Goal: Task Accomplishment & Management: Use online tool/utility

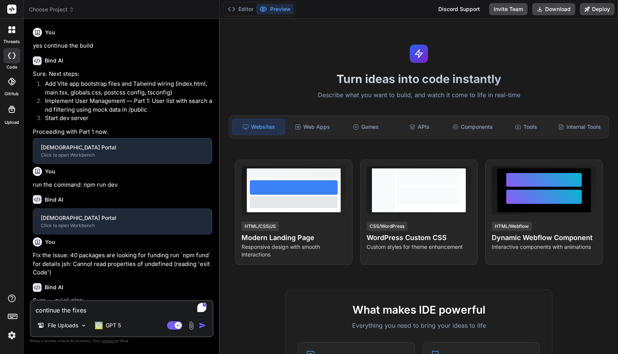
type textarea "x"
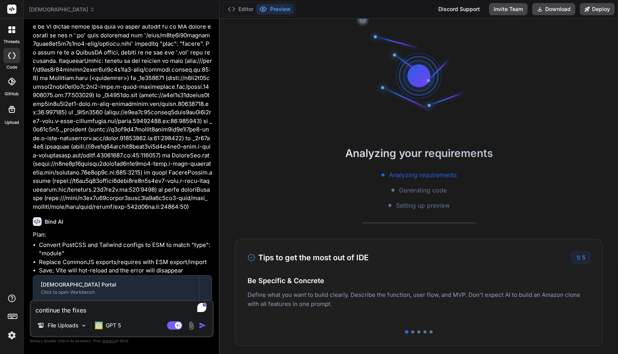
scroll to position [2170, 0]
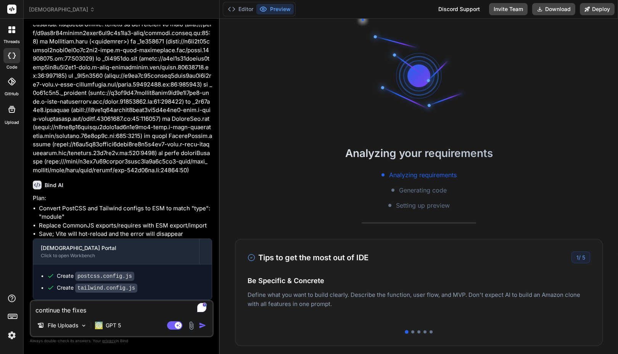
drag, startPoint x: 92, startPoint y: 312, endPoint x: 32, endPoint y: 309, distance: 60.3
click at [32, 309] on textarea "continue the fixes" at bounding box center [122, 308] width 182 height 14
type textarea "x"
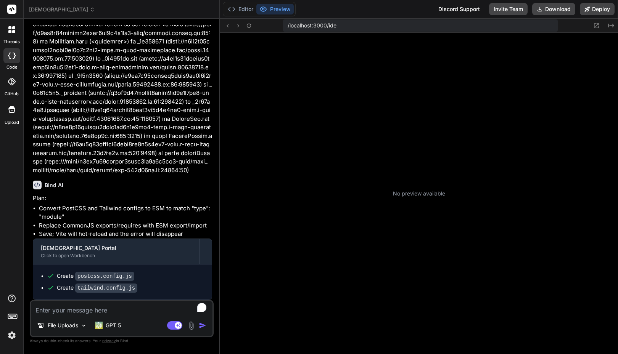
type textarea "x"
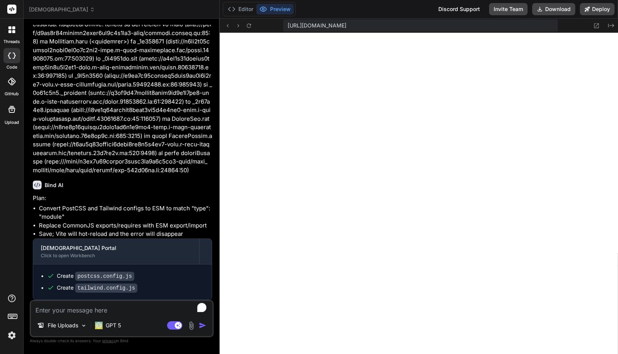
click at [14, 335] on img at bounding box center [11, 335] width 13 height 13
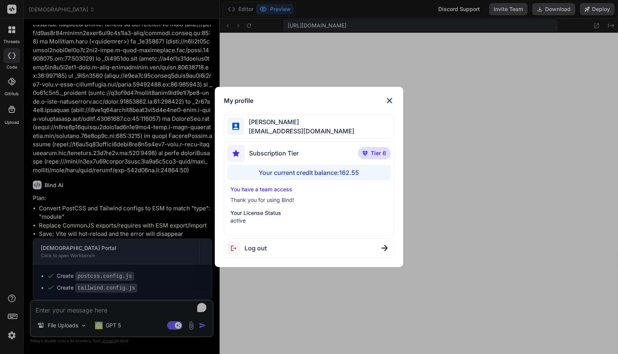
click at [14, 335] on div "My profile [PERSON_NAME] [PERSON_NAME][EMAIL_ADDRESS][DOMAIN_NAME] Subscription…" at bounding box center [309, 177] width 618 height 354
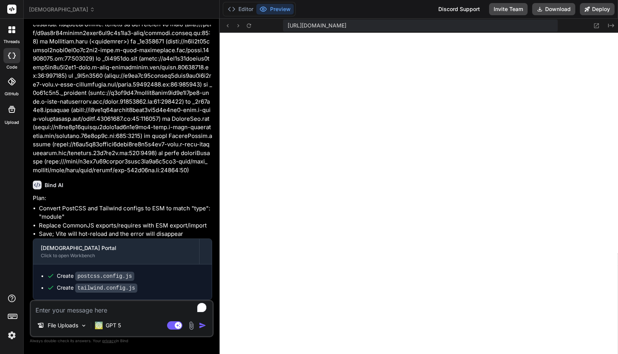
click at [52, 6] on span "[DEMOGRAPHIC_DATA]" at bounding box center [62, 10] width 66 height 8
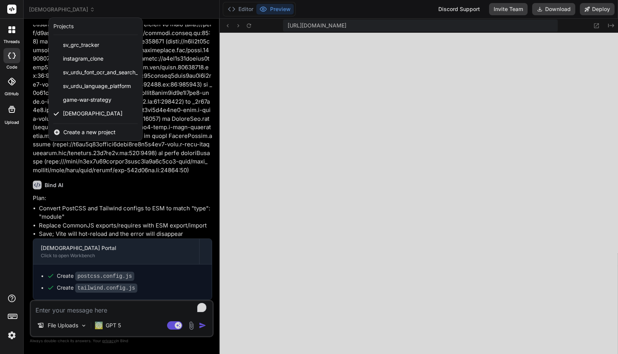
click at [12, 341] on img at bounding box center [11, 335] width 13 height 13
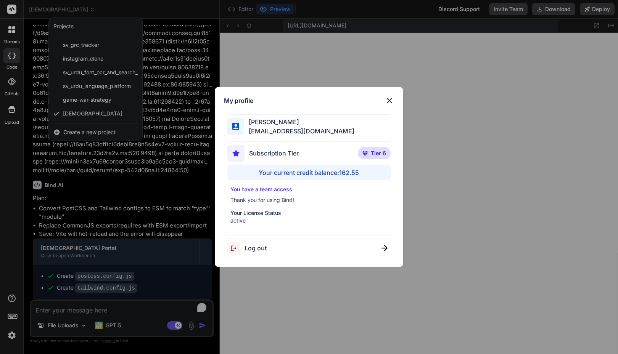
click at [17, 240] on div "My profile [PERSON_NAME] [PERSON_NAME][EMAIL_ADDRESS][DOMAIN_NAME] Subscription…" at bounding box center [309, 177] width 618 height 354
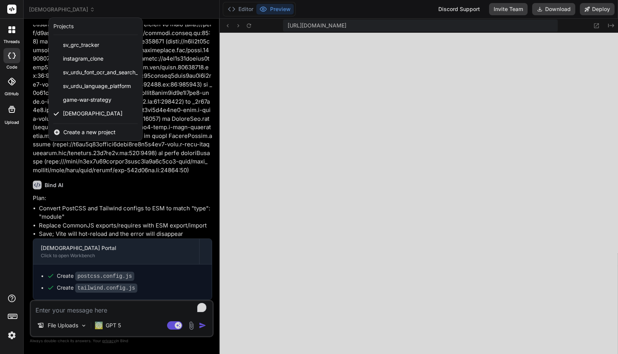
click at [11, 26] on div at bounding box center [12, 30] width 16 height 16
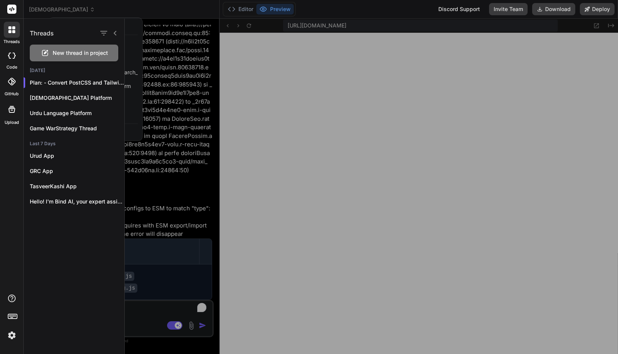
click at [191, 118] on div at bounding box center [371, 187] width 493 height 336
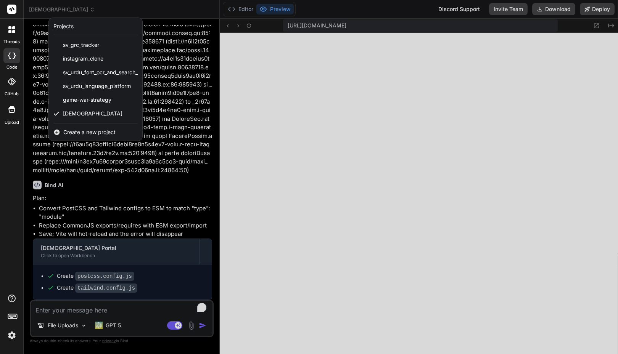
click at [153, 171] on div at bounding box center [309, 177] width 618 height 354
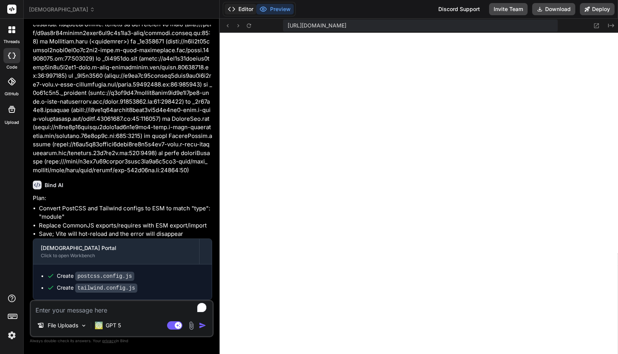
click at [246, 8] on button "Editor" at bounding box center [241, 9] width 32 height 11
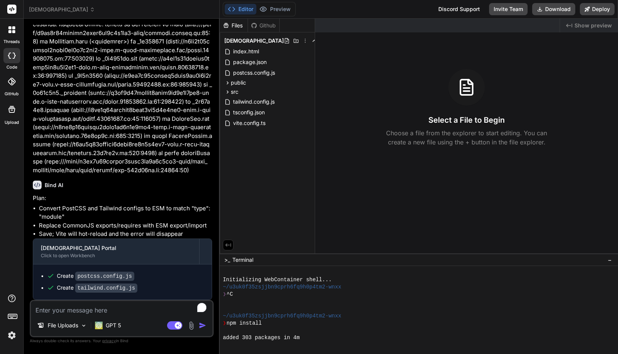
scroll to position [116, 0]
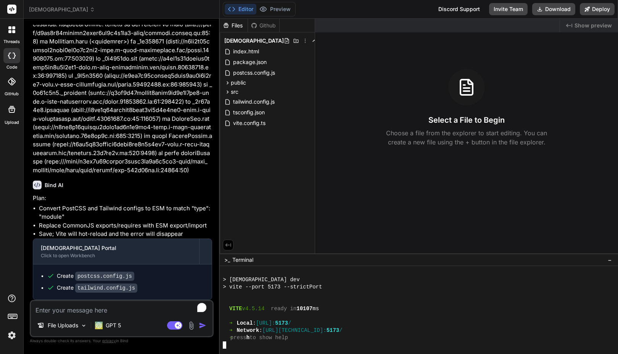
click at [370, 303] on div at bounding box center [415, 301] width 384 height 7
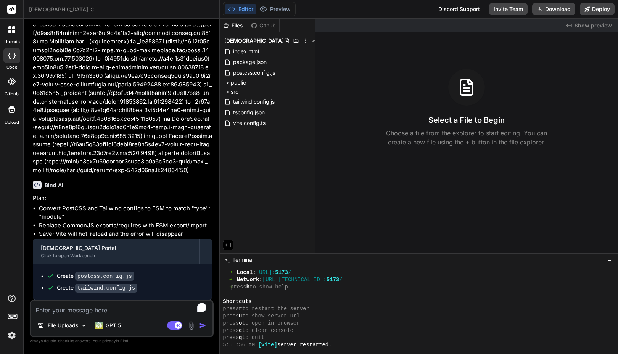
scroll to position [174, 0]
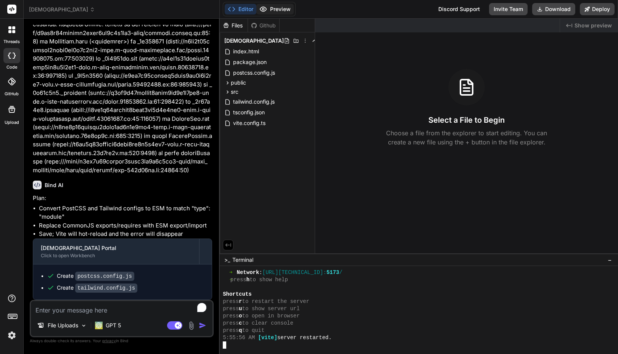
click at [269, 8] on button "Preview" at bounding box center [274, 9] width 37 height 11
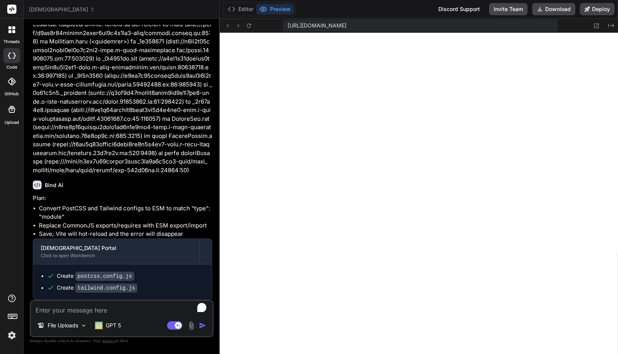
click at [116, 313] on textarea "To enrich screen reader interactions, please activate Accessibility in Grammarl…" at bounding box center [122, 308] width 182 height 14
click at [246, 6] on button "Editor" at bounding box center [241, 9] width 32 height 11
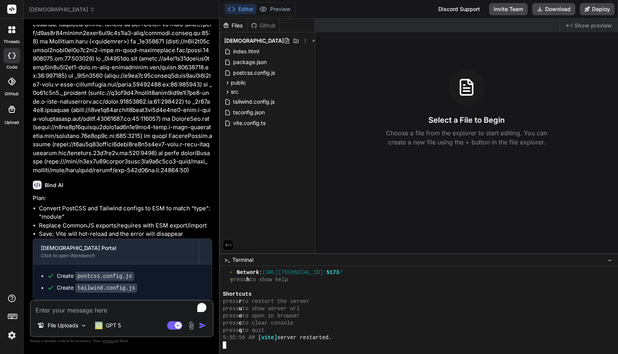
click at [248, 347] on div at bounding box center [415, 345] width 384 height 7
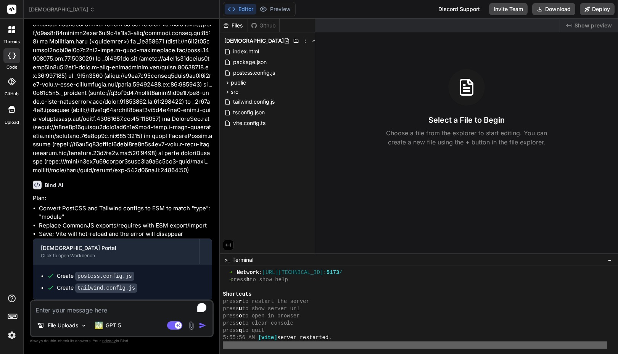
click at [248, 347] on div at bounding box center [415, 345] width 384 height 7
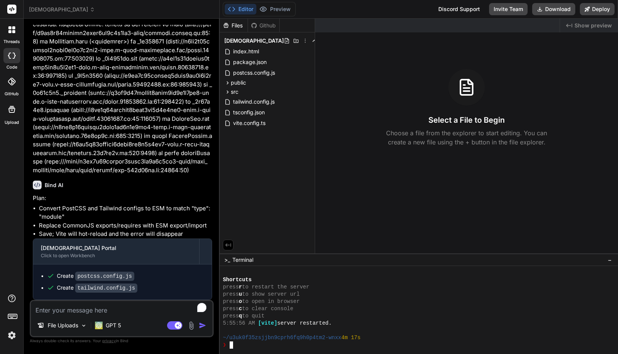
scroll to position [210, 0]
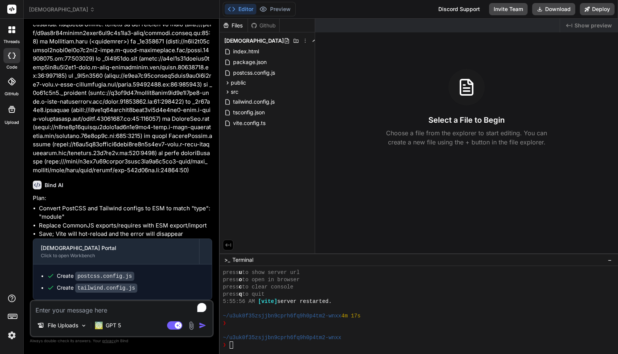
click at [127, 302] on textarea "To enrich screen reader interactions, please activate Accessibility in Grammarl…" at bounding box center [122, 308] width 182 height 14
paste textarea "continue the fixes"
type textarea "continue the fixes"
type textarea "x"
type textarea "continue the fixes"
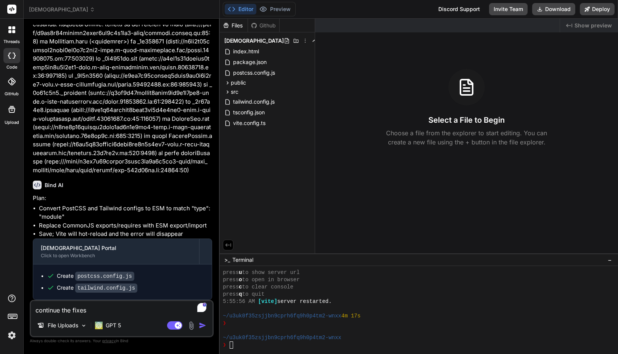
type textarea "x"
type textarea "continue the fixes a"
type textarea "x"
type textarea "continue the fixes an"
type textarea "x"
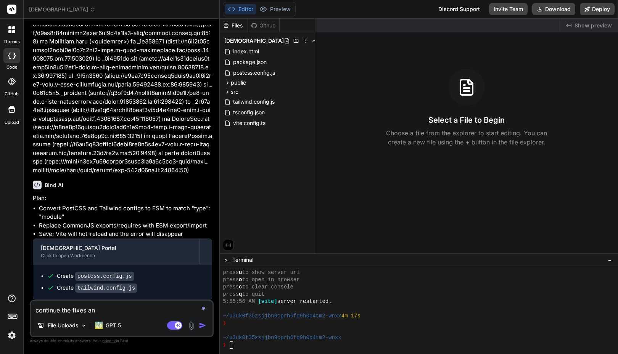
type textarea "continue the fixes and"
type textarea "x"
type textarea "continue the fixes and"
type textarea "x"
type textarea "continue the fixes and m"
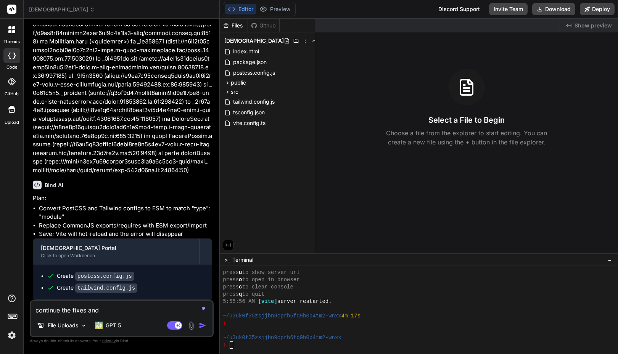
type textarea "x"
type textarea "continue the fixes and ma"
type textarea "x"
type textarea "continue the fixes and mak"
type textarea "x"
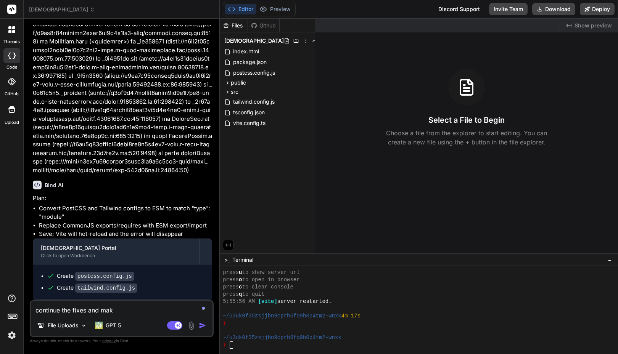
type textarea "continue the fixes and make"
type textarea "x"
type textarea "continue the fixes and make"
type textarea "x"
type textarea "continue the fixes and make t"
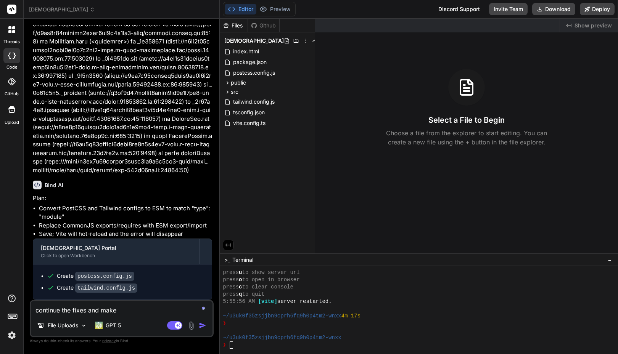
type textarea "x"
type textarea "continue the fixes and make th"
type textarea "x"
type textarea "continue the fixes and make the"
type textarea "x"
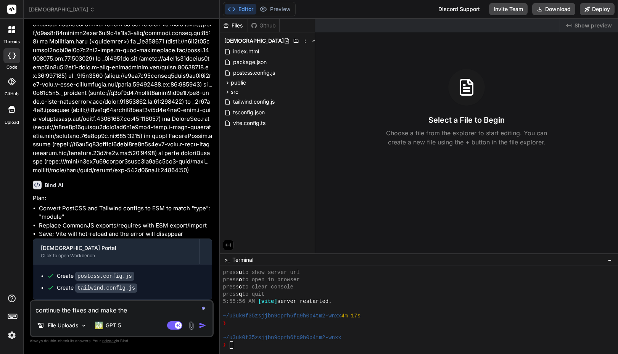
type textarea "continue the fixes and make the"
type textarea "x"
type textarea "continue the fixes and make the a"
type textarea "x"
type textarea "continue the fixes and make the ap"
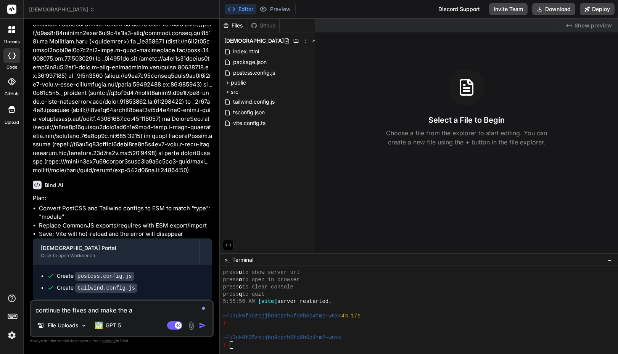
type textarea "x"
type textarea "continue the fixes and make the app"
type textarea "x"
type textarea "continue the fixes and make the appl"
type textarea "x"
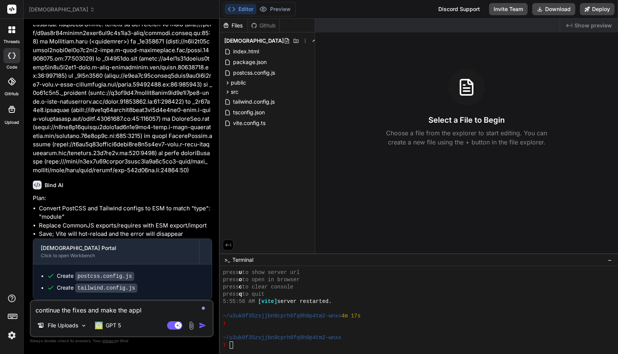
type textarea "continue the fixes and make the appli"
type textarea "x"
type textarea "continue the fixes and make the applic"
type textarea "x"
type textarea "continue the fixes and make the applica"
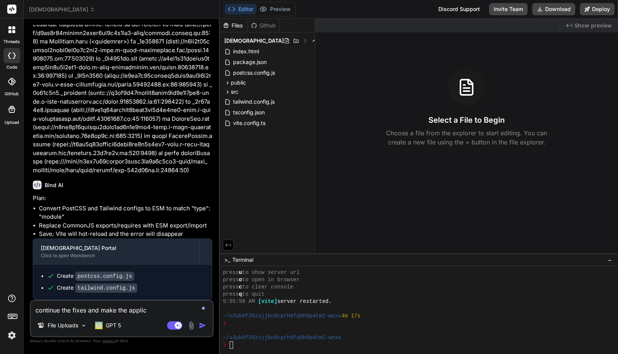
type textarea "x"
type textarea "continue the fixes and make the applicat"
type textarea "x"
type textarea "continue the fixes and s"
type textarea "x"
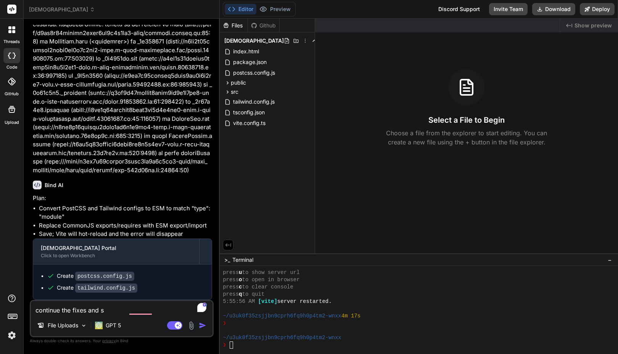
type textarea "continue the fixes and sh"
type textarea "x"
type textarea "continue the fixes and sho"
type textarea "x"
type textarea "continue the fixes and show"
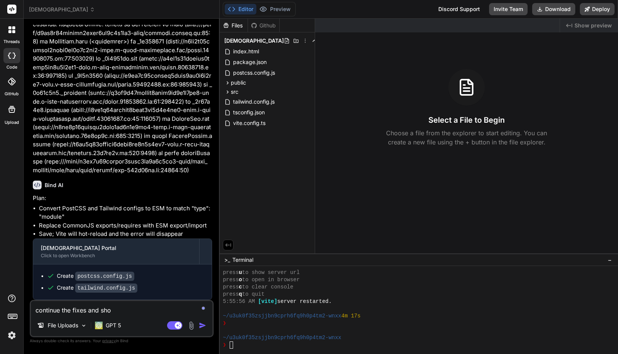
type textarea "x"
type textarea "continue the fixes and show"
type textarea "x"
type textarea "continue the fixes and show t"
type textarea "x"
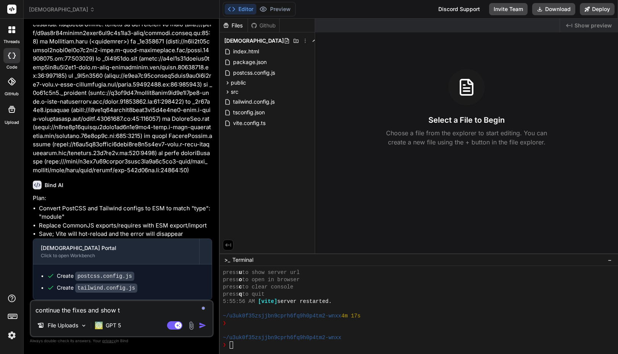
type textarea "continue the fixes and show to"
type textarea "x"
type textarea "continue the fixes and show to"
type textarea "x"
type textarea "continue the fixes and show to p"
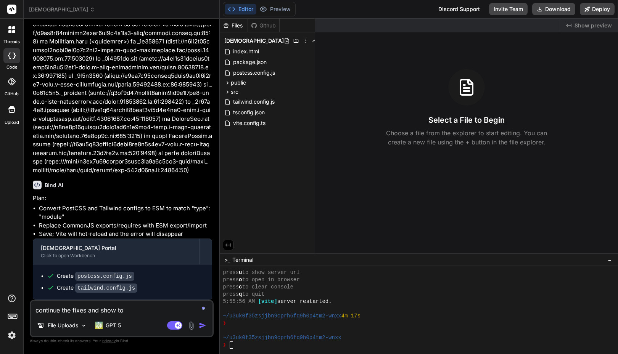
type textarea "x"
type textarea "continue the fixes and show to pr"
type textarea "x"
type textarea "continue the fixes and show to pre"
type textarea "x"
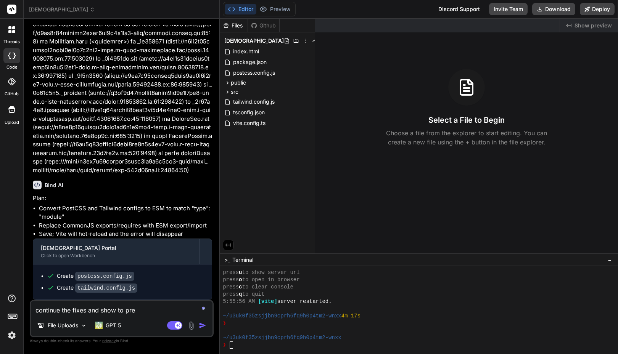
type textarea "continue the fixes and show to prev"
type textarea "x"
type textarea "continue the fixes and show to previ"
type textarea "x"
type textarea "continue the fixes and show to previe"
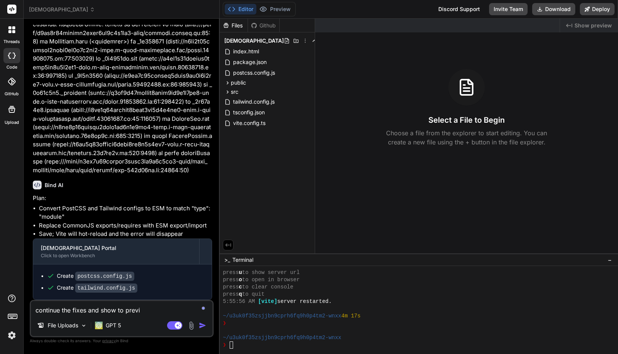
type textarea "x"
type textarea "continue the fixes and show to preview"
type textarea "x"
type textarea "continue the fixes and show to preview"
type textarea "x"
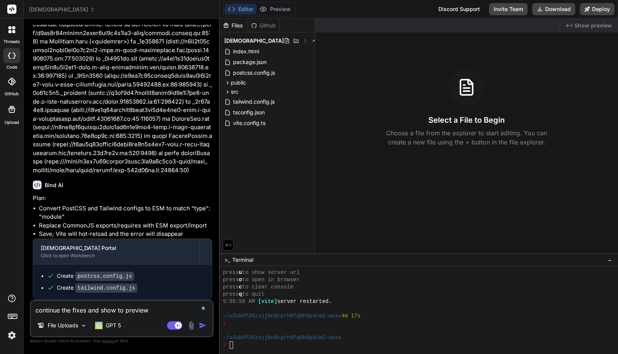
type textarea "continue the fixes and show to preview o"
type textarea "x"
type textarea "continue the fixes and show to preview of"
type textarea "x"
type textarea "continue the fixes and show to preview of"
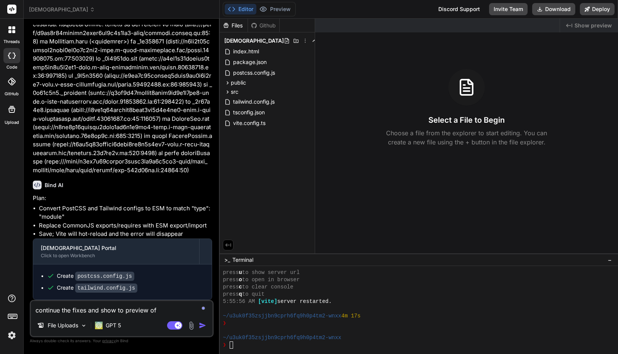
type textarea "x"
type textarea "continue the fixes and show to preview of t"
type textarea "x"
type textarea "continue the fixes and show to preview of th"
type textarea "x"
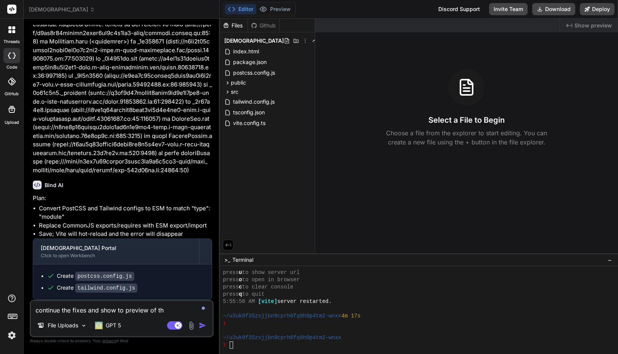
type textarea "continue the fixes and show to preview of the"
type textarea "x"
type textarea "continue the fixes and show to preview of the"
type textarea "x"
type textarea "continue the fixes and show to preview of the a"
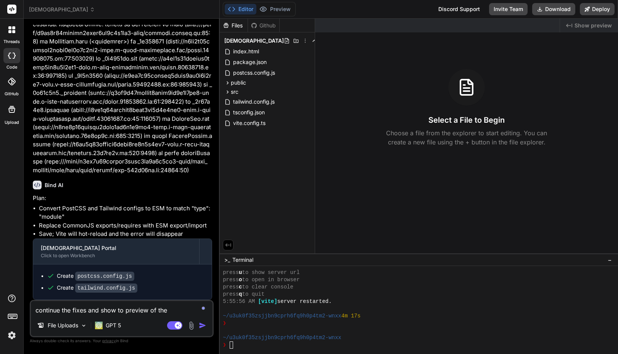
type textarea "x"
type textarea "continue the fixes and show to preview of the ap"
type textarea "x"
type textarea "continue the fixes and show to preview of the app"
type textarea "x"
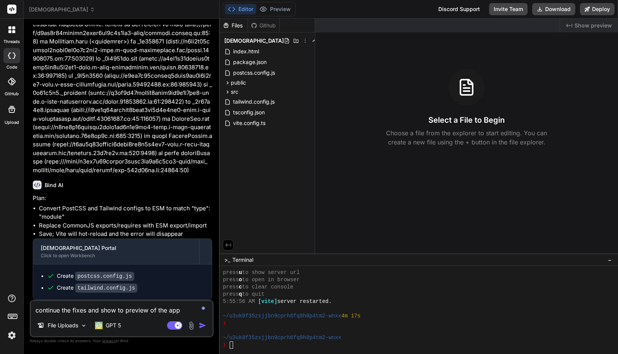
type textarea "continue the fixes and show to preview of the appl"
type textarea "x"
type textarea "continue the fixes and show to preview of the appli"
type textarea "x"
type textarea "continue the fixes and show to preview of the applic"
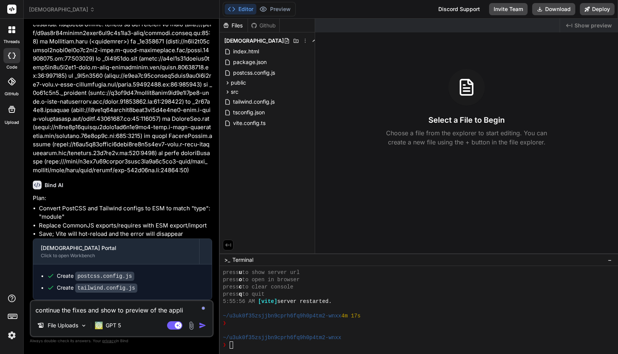
type textarea "x"
type textarea "continue the fixes and show to preview of the applica"
type textarea "x"
type textarea "continue the fixes and show to preview of the applicat"
type textarea "x"
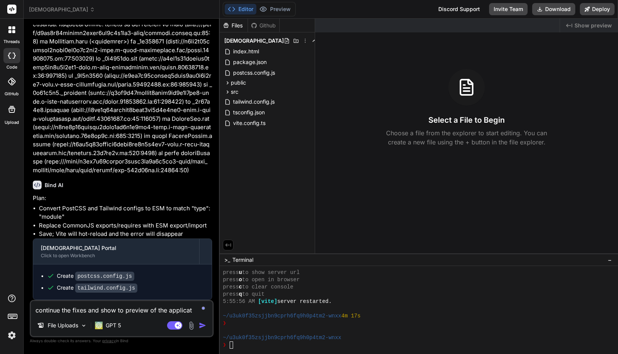
type textarea "continue the fixes and show to preview of the applicati"
type textarea "x"
type textarea "continue the fixes and show to preview of the applicatio"
type textarea "x"
type textarea "continue the fixes and show to preview of the application"
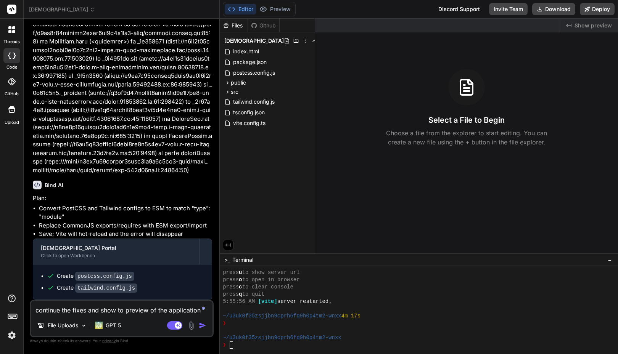
type textarea "x"
type textarea "continue the fixes and show to preview of the application"
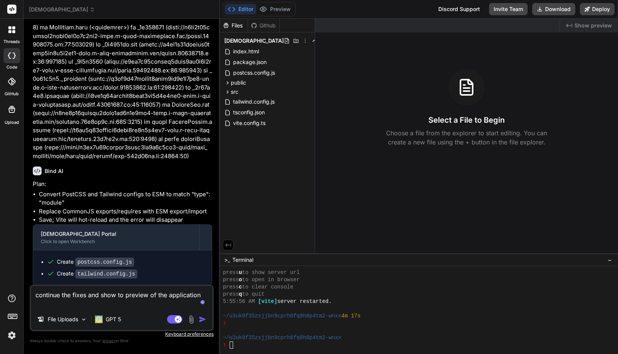
type textarea "x"
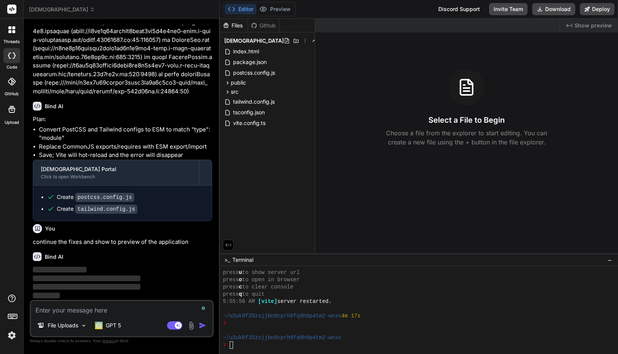
scroll to position [2249, 0]
click at [13, 332] on img at bounding box center [11, 335] width 13 height 13
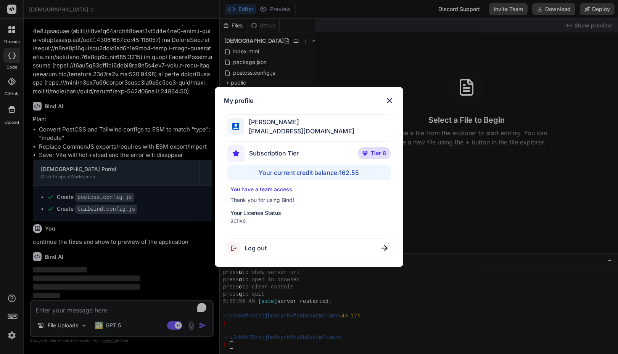
click at [13, 332] on div "My profile [PERSON_NAME] [PERSON_NAME][EMAIL_ADDRESS][DOMAIN_NAME] Subscription…" at bounding box center [309, 177] width 618 height 354
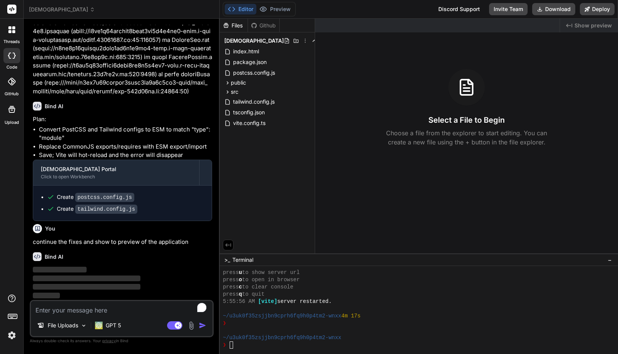
click at [13, 332] on img at bounding box center [11, 335] width 13 height 13
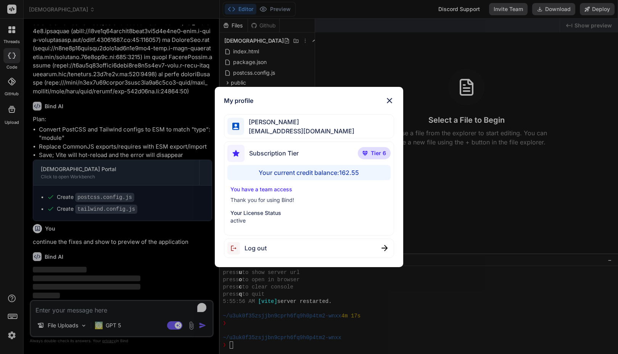
click at [13, 332] on div "My profile [PERSON_NAME] [PERSON_NAME][EMAIL_ADDRESS][DOMAIN_NAME] Subscription…" at bounding box center [309, 177] width 618 height 354
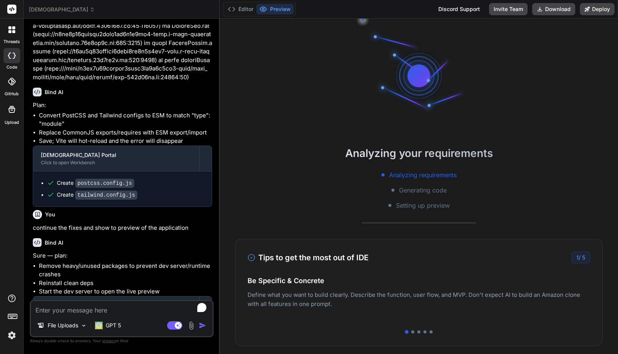
scroll to position [297, 0]
type textarea "x"
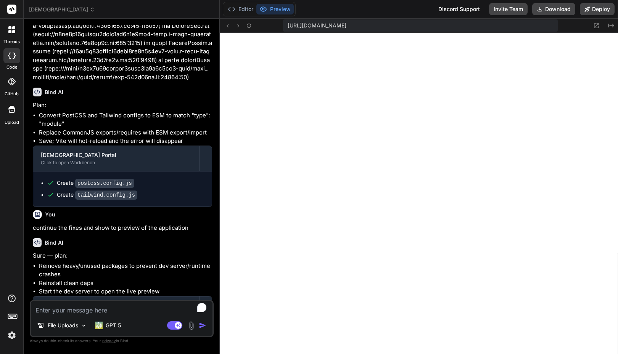
scroll to position [2365, 0]
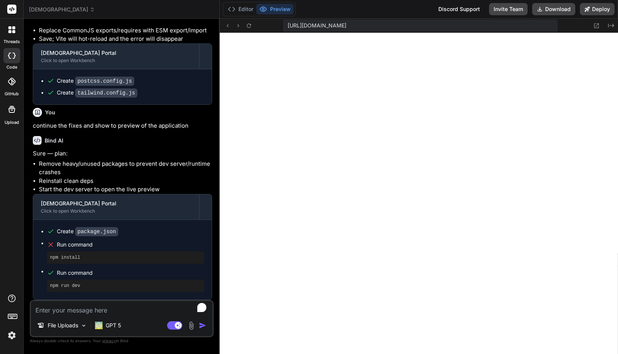
click at [273, 7] on button "Preview" at bounding box center [274, 9] width 37 height 11
click at [251, 7] on button "Editor" at bounding box center [241, 9] width 32 height 11
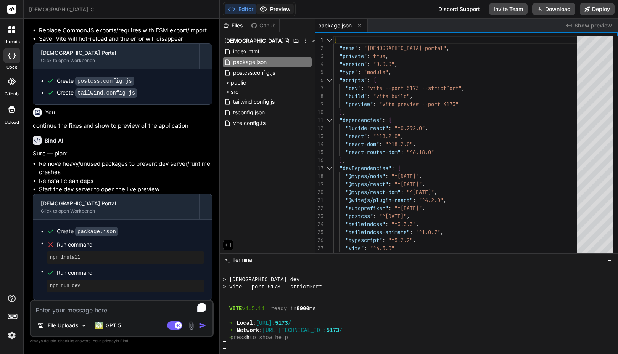
click at [275, 8] on button "Preview" at bounding box center [274, 9] width 37 height 11
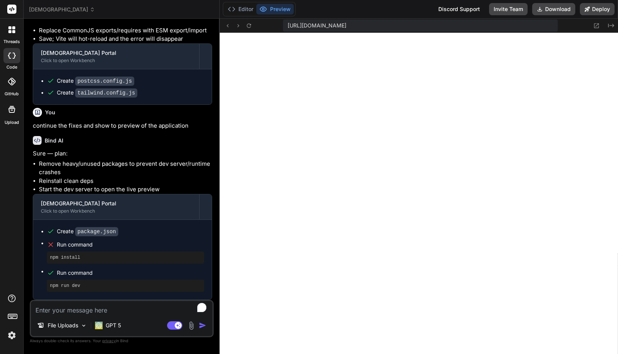
click at [346, 25] on span "[URL][DOMAIN_NAME]" at bounding box center [317, 26] width 59 height 8
copy div "[URL][DOMAIN_NAME] Created with Pixso."
click at [237, 10] on button "Editor" at bounding box center [241, 9] width 32 height 11
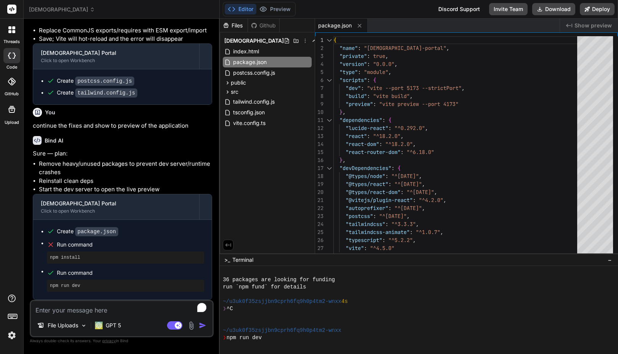
scroll to position [406, 0]
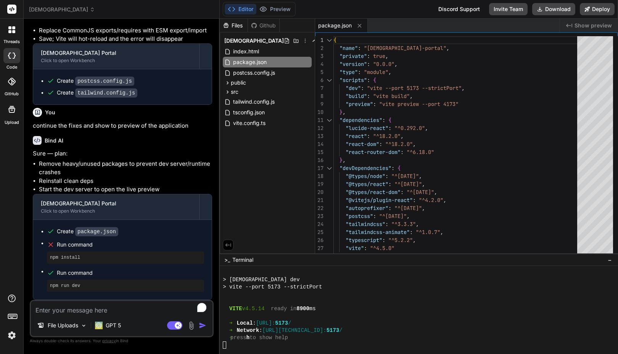
click at [390, 318] on div at bounding box center [415, 316] width 384 height 7
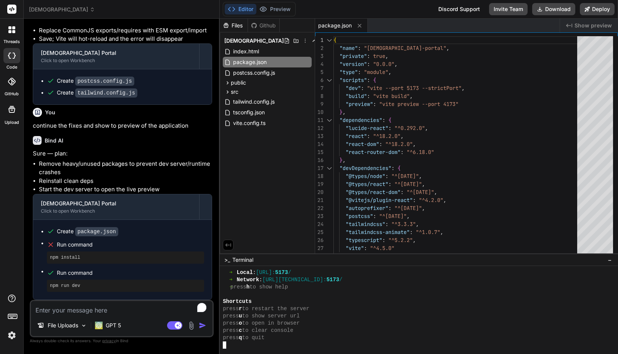
click at [390, 318] on div "press u to show server url" at bounding box center [415, 316] width 384 height 7
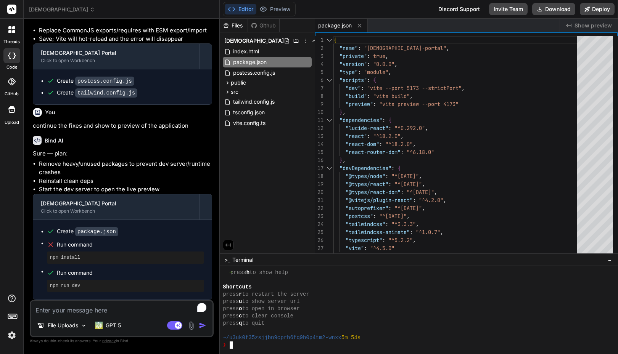
scroll to position [493, 0]
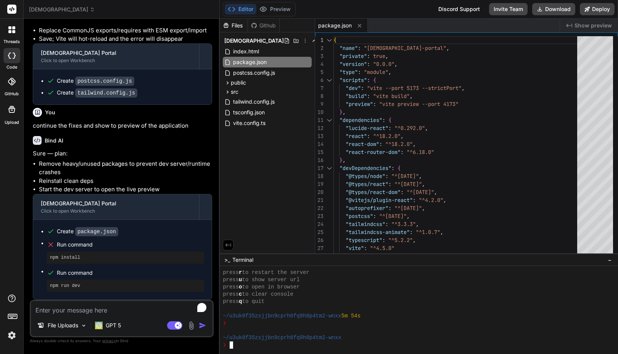
click at [105, 309] on textarea "To enrich screen reader interactions, please activate Accessibility in Grammarl…" at bounding box center [122, 308] width 182 height 14
click at [96, 305] on textarea "To enrich screen reader interactions, please activate Accessibility in Grammarl…" at bounding box center [122, 308] width 182 height 14
click at [87, 308] on textarea "To enrich screen reader interactions, please activate Accessibility in Grammarl…" at bounding box center [122, 308] width 182 height 14
type textarea "f"
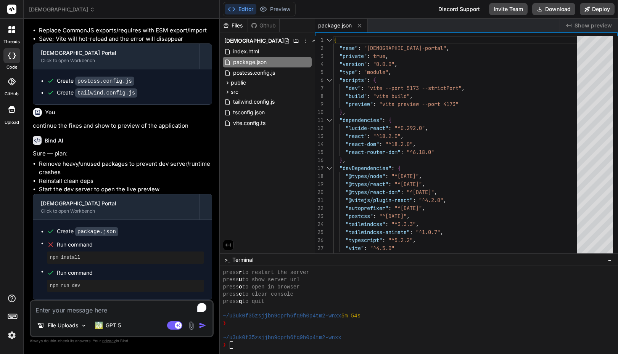
type textarea "x"
type textarea "fi"
type textarea "x"
type textarea "fid"
type textarea "x"
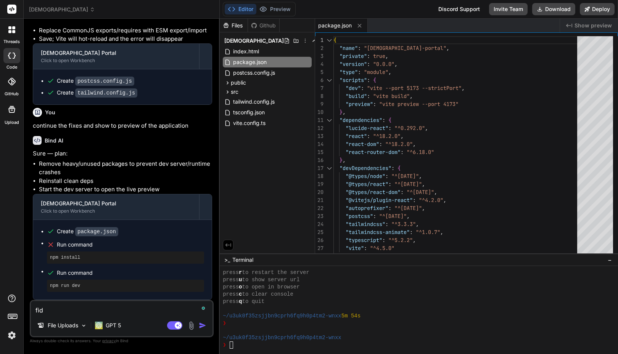
type textarea "fid"
type textarea "x"
type textarea "fid"
type textarea "x"
type textarea "fi"
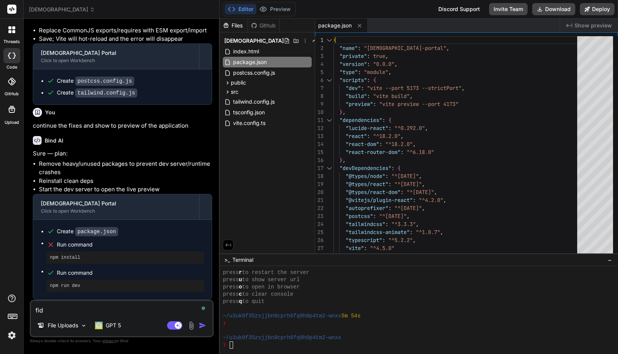
type textarea "x"
type textarea "fix"
type textarea "x"
type textarea "fix"
type textarea "x"
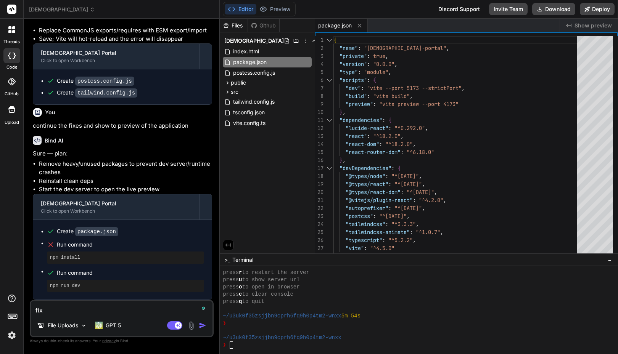
type textarea "fix g"
type textarea "x"
type textarea "fix gh"
type textarea "x"
type textarea "fix [PERSON_NAME]"
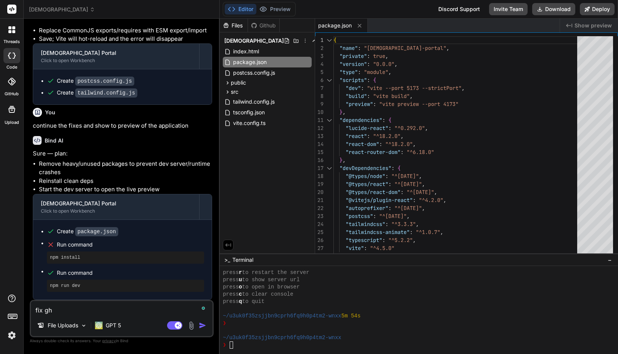
type textarea "x"
type textarea "fix [PERSON_NAME]"
type textarea "x"
type textarea "fix t"
type textarea "x"
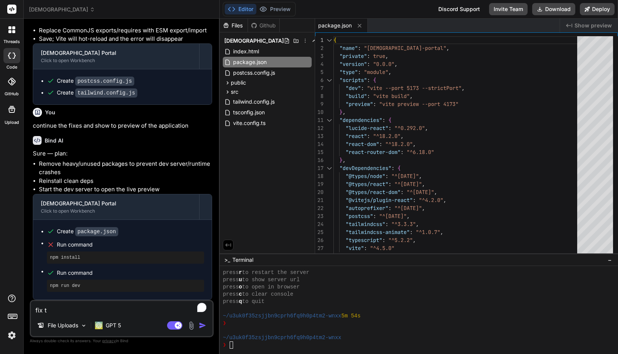
type textarea "fix th"
type textarea "x"
type textarea "fix the"
type textarea "x"
type textarea "fix the"
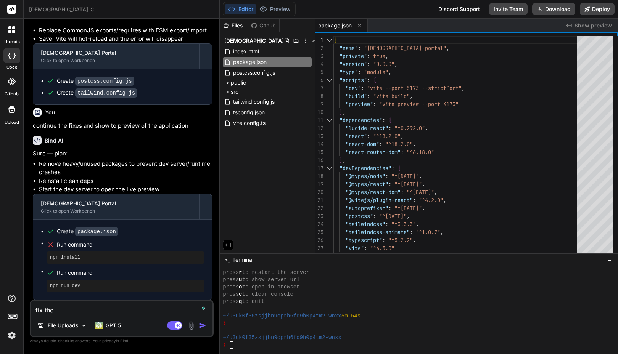
type textarea "x"
type textarea "fix the r"
type textarea "x"
type textarea "fix the ru"
type textarea "x"
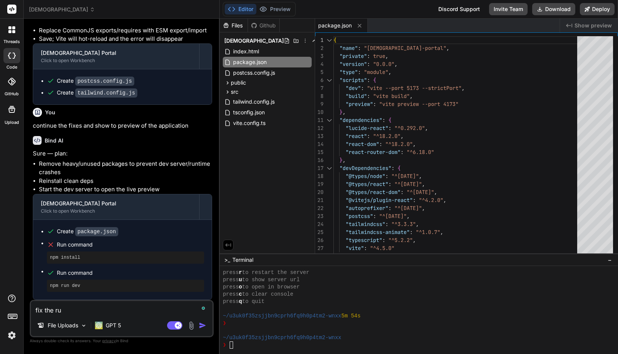
type textarea "fix the run"
type textarea "x"
type textarea "fix the run"
type textarea "x"
type textarea "fix the run i"
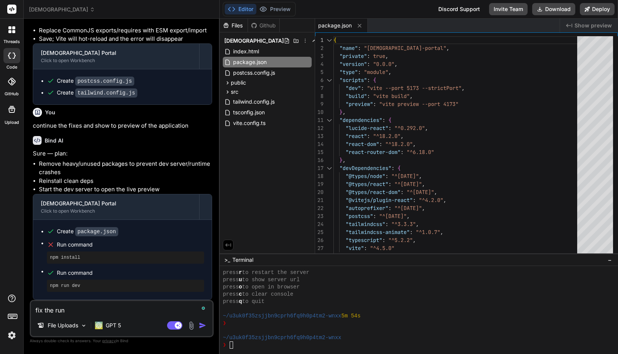
type textarea "x"
type textarea "fix the run is"
type textarea "x"
type textarea "fix the run iss"
type textarea "x"
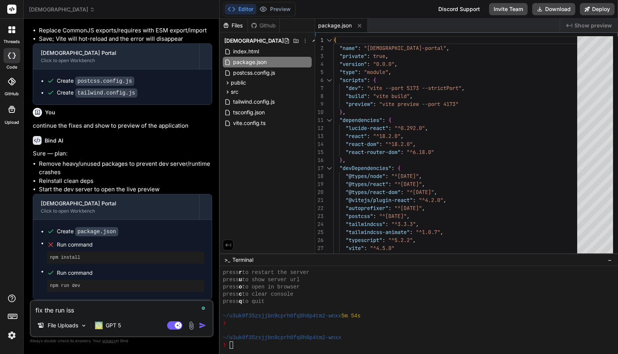
type textarea "fix the run issu"
type textarea "x"
type textarea "fix the run issue"
type textarea "x"
type textarea "fix the run issues"
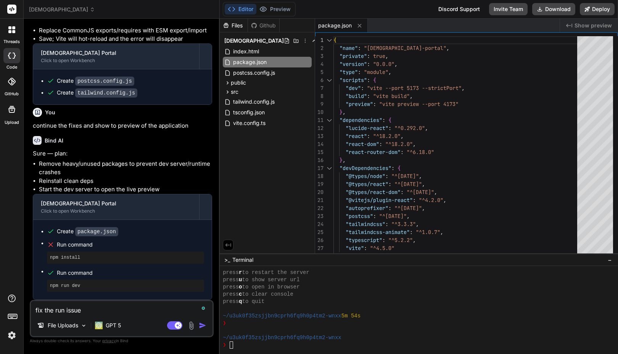
type textarea "x"
type textarea "fix the run issues"
type textarea "x"
type textarea "fix the run issues a"
type textarea "x"
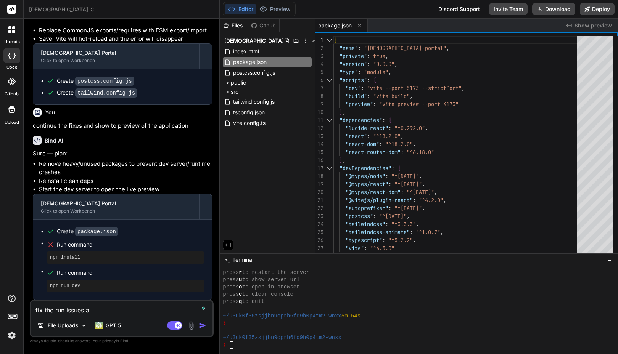
type textarea "fix the run issues an"
type textarea "x"
type textarea "fix the run issues and"
type textarea "x"
type textarea "fix the run issues and"
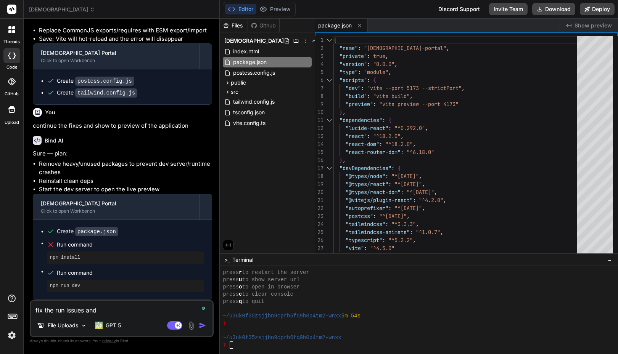
type textarea "x"
type textarea "fix the irun issues and"
type textarea "x"
type textarea "fix the inrun issues and"
type textarea "x"
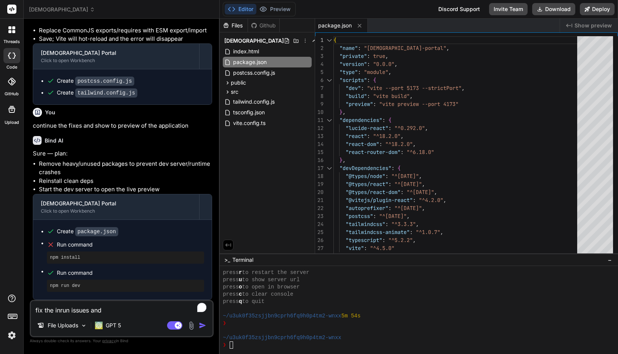
type textarea "fix the insrun issues and"
type textarea "x"
type textarea "fix the instrun issues and"
type textarea "x"
type textarea "fix the instarun issues and"
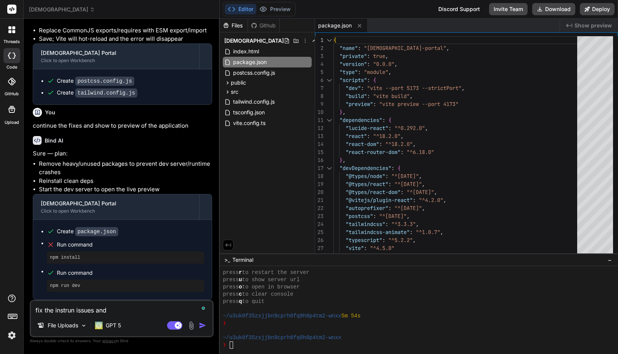
type textarea "x"
type textarea "fix the instalrun issues and"
type textarea "x"
type textarea "fix the installrun issues and"
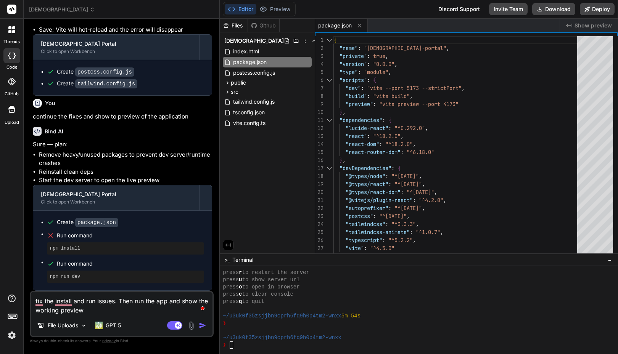
click at [12, 335] on img at bounding box center [11, 335] width 13 height 13
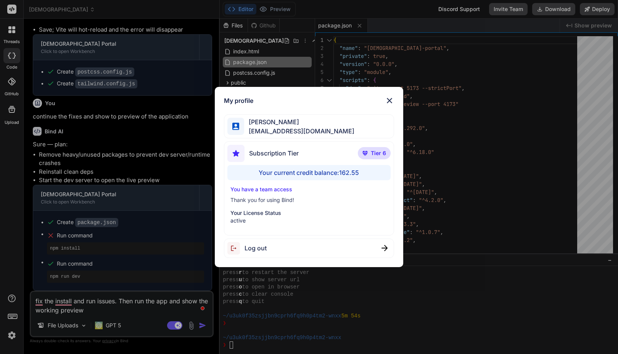
click at [12, 335] on div "My profile [PERSON_NAME] [PERSON_NAME][EMAIL_ADDRESS][DOMAIN_NAME] Subscription…" at bounding box center [309, 177] width 618 height 354
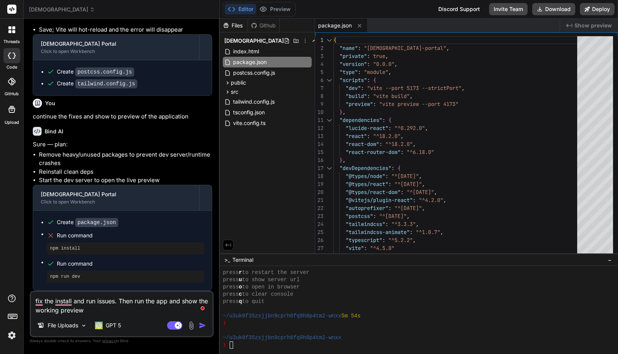
click at [202, 326] on img "button" at bounding box center [203, 326] width 8 height 8
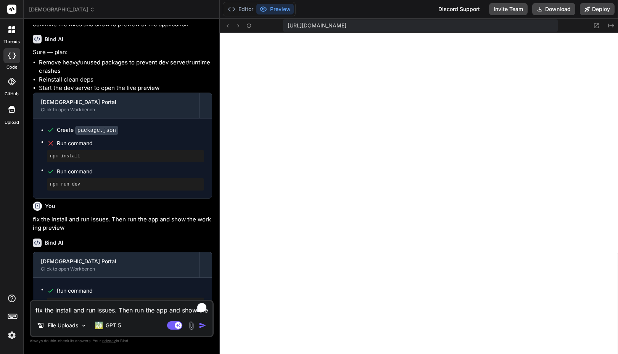
scroll to position [2513, 0]
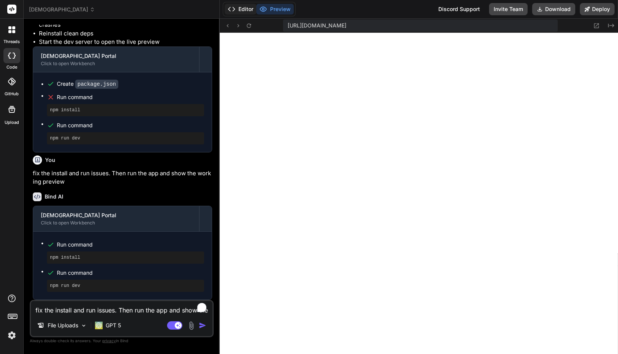
click at [248, 11] on button "Editor" at bounding box center [241, 9] width 32 height 11
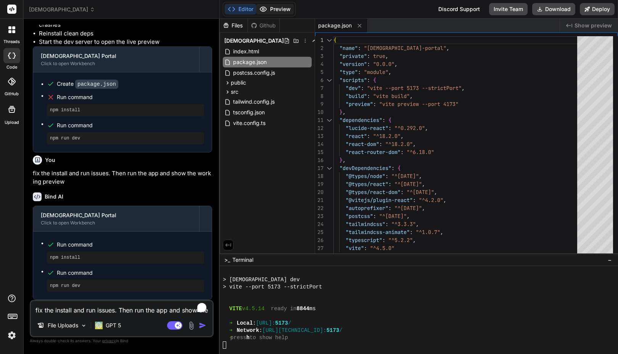
click at [271, 12] on button "Preview" at bounding box center [274, 9] width 37 height 11
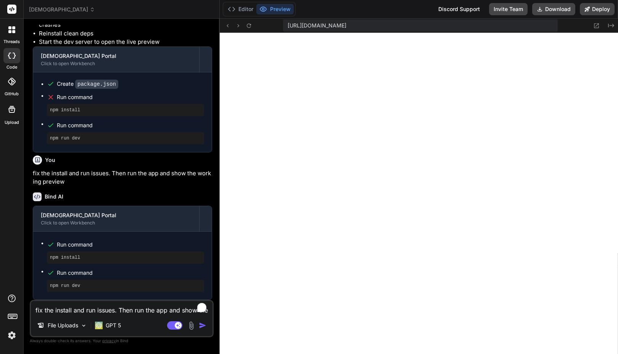
click at [16, 38] on div "threads" at bounding box center [11, 32] width 23 height 26
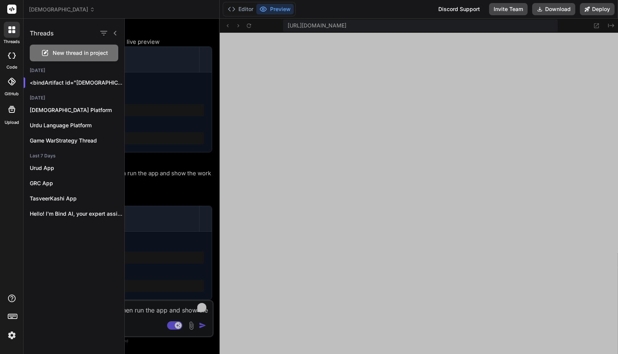
drag, startPoint x: 120, startPoint y: 84, endPoint x: 111, endPoint y: 86, distance: 9.1
click at [112, 84] on div "<bindArtifact id="[DEMOGRAPHIC_DATA]-portal" title=..." at bounding box center [74, 82] width 101 height 15
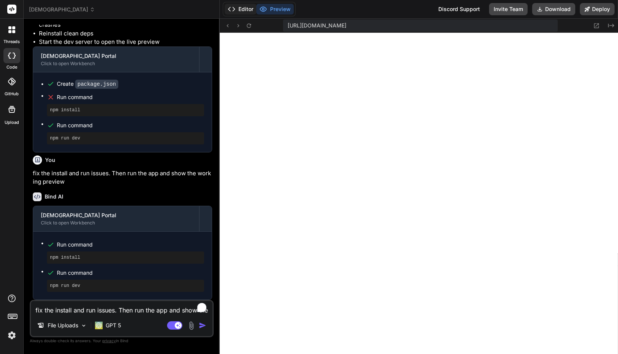
click at [246, 6] on button "Editor" at bounding box center [241, 9] width 32 height 11
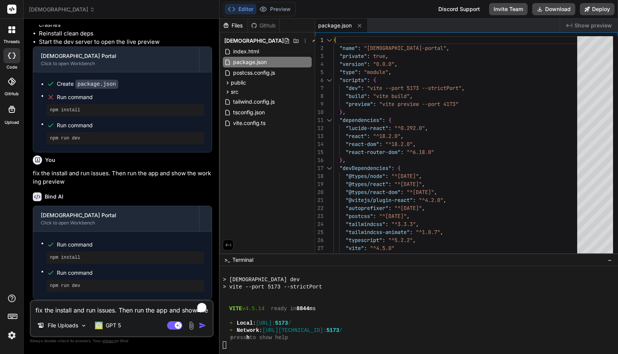
click at [50, 9] on span "[DEMOGRAPHIC_DATA]" at bounding box center [62, 10] width 66 height 8
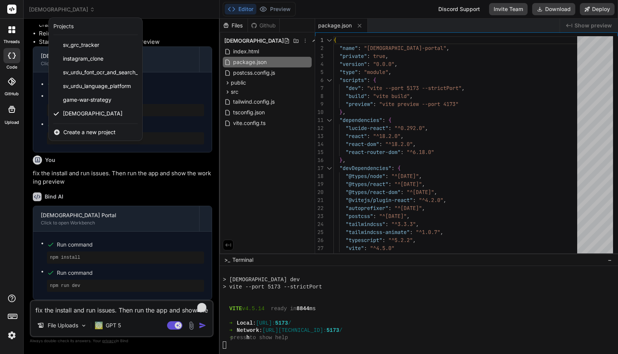
click at [284, 160] on div at bounding box center [309, 177] width 618 height 354
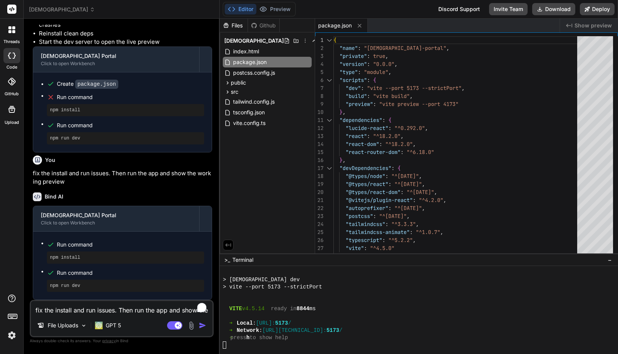
click at [53, 10] on span "[DEMOGRAPHIC_DATA]" at bounding box center [62, 10] width 66 height 8
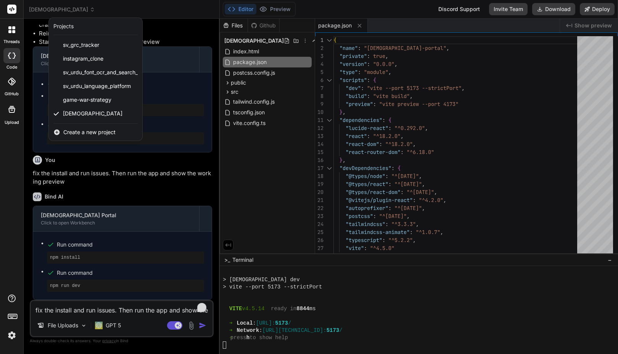
click at [184, 13] on div at bounding box center [309, 177] width 618 height 354
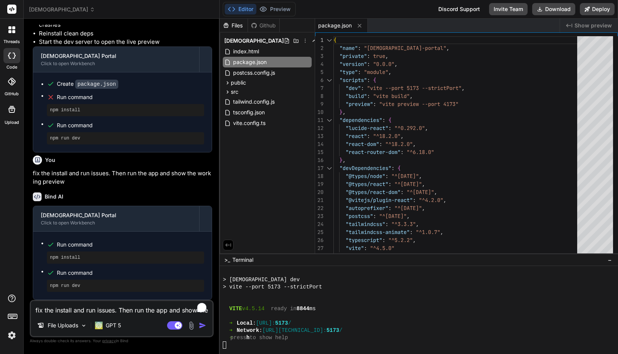
click at [63, 8] on span "[DEMOGRAPHIC_DATA]" at bounding box center [62, 10] width 66 height 8
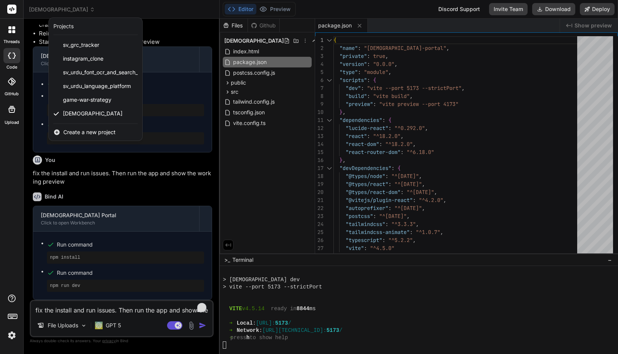
click at [105, 12] on div at bounding box center [309, 177] width 618 height 354
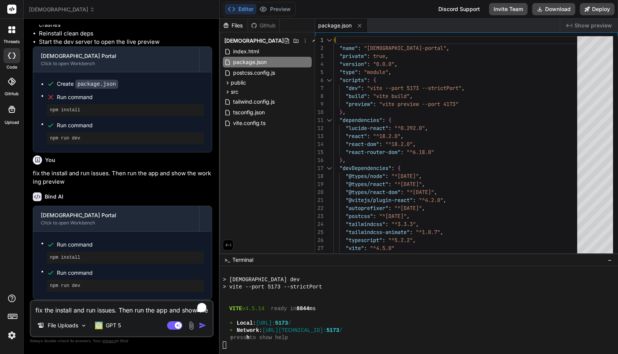
click at [14, 49] on div at bounding box center [11, 55] width 17 height 15
click at [13, 37] on div at bounding box center [12, 30] width 16 height 16
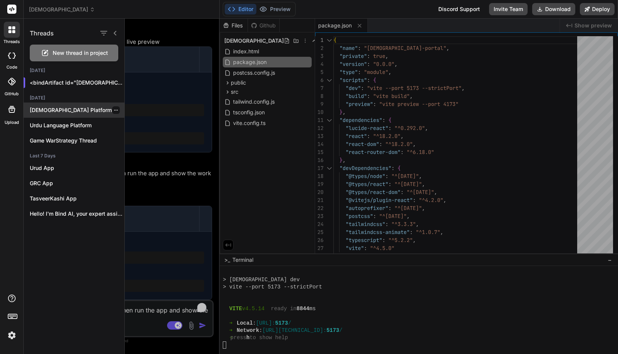
click at [54, 113] on p "[DEMOGRAPHIC_DATA] Platform" at bounding box center [77, 110] width 95 height 8
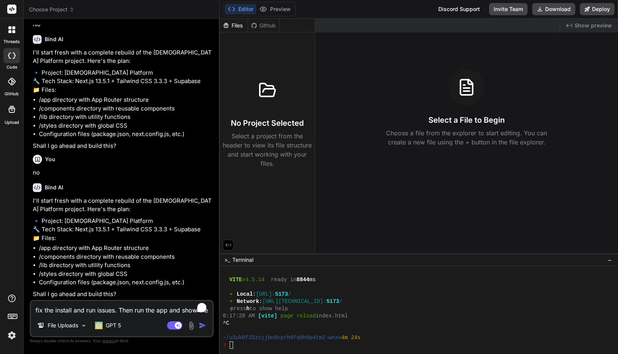
scroll to position [10262, 0]
click at [261, 23] on div "Github" at bounding box center [263, 26] width 31 height 8
click at [238, 27] on div "Files" at bounding box center [234, 26] width 28 height 8
click at [275, 9] on button "Preview" at bounding box center [274, 9] width 37 height 11
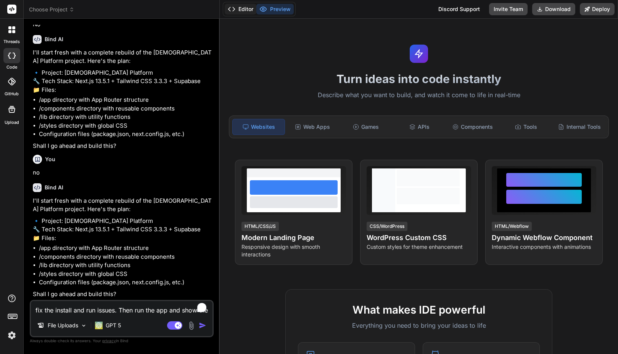
click at [244, 8] on button "Editor" at bounding box center [241, 9] width 32 height 11
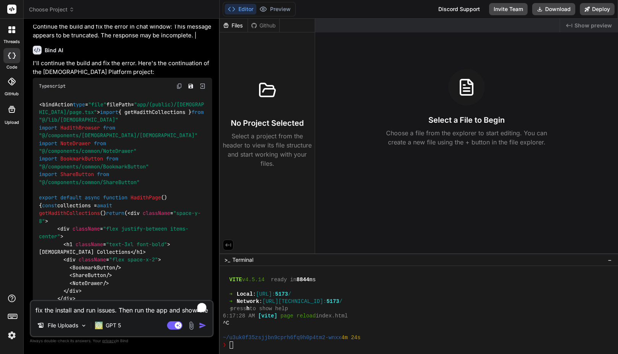
scroll to position [22, 0]
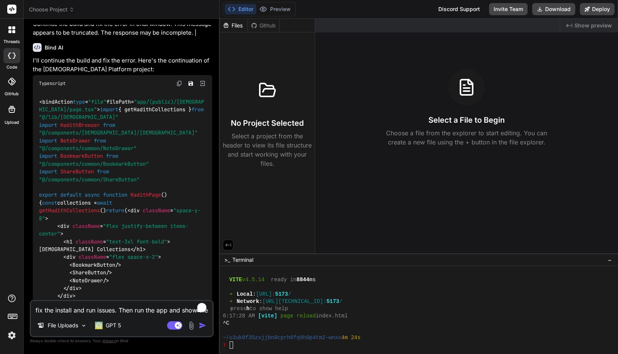
click at [59, 5] on header "Choose Project Created with Pixso." at bounding box center [122, 9] width 196 height 19
click at [58, 6] on span "Choose Project" at bounding box center [51, 10] width 45 height 8
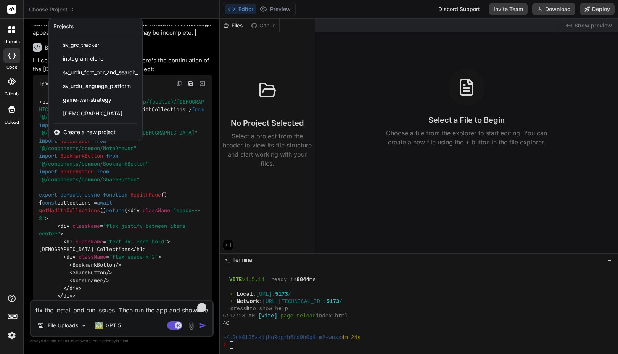
click at [187, 14] on div at bounding box center [309, 177] width 618 height 354
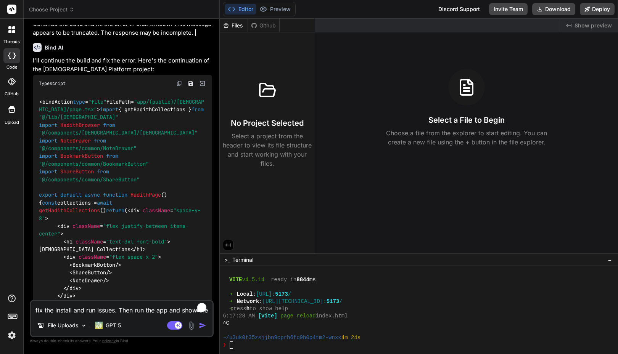
click at [11, 33] on div at bounding box center [12, 30] width 16 height 16
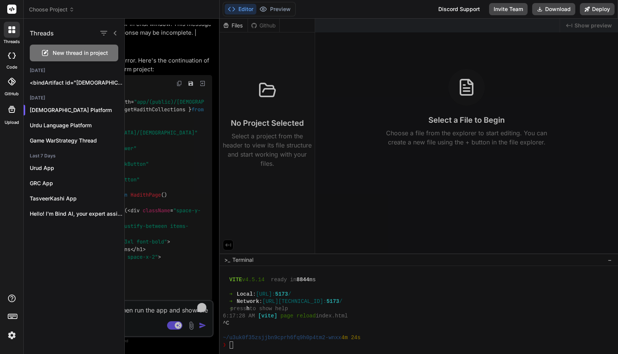
drag, startPoint x: 171, startPoint y: 47, endPoint x: 175, endPoint y: 46, distance: 4.7
click at [175, 46] on div at bounding box center [371, 187] width 493 height 336
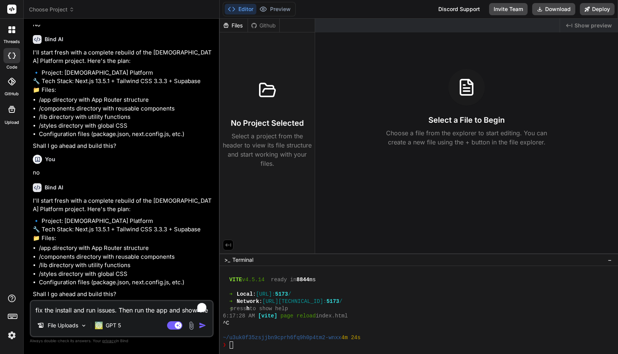
scroll to position [10262, 0]
click at [58, 8] on span "Choose Project" at bounding box center [51, 10] width 45 height 8
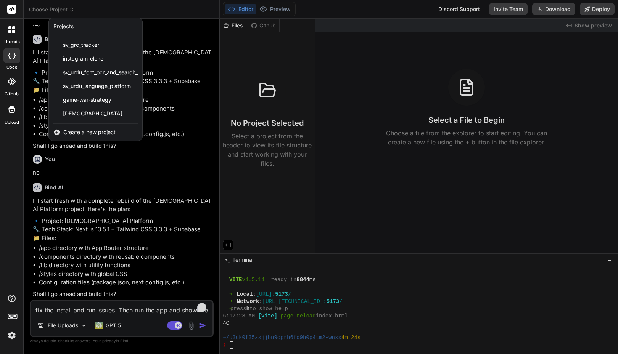
click at [14, 35] on div at bounding box center [12, 30] width 16 height 16
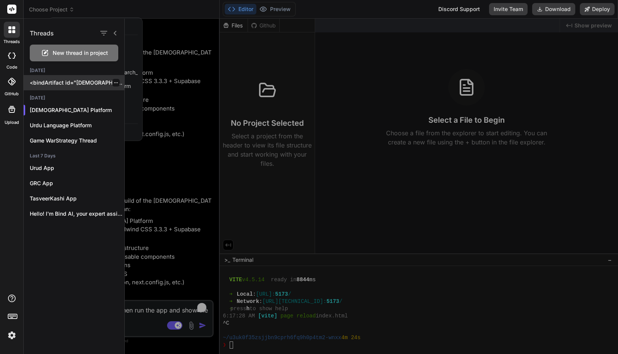
click at [87, 82] on p "<bindArtifact id="[DEMOGRAPHIC_DATA]-portal" title=..." at bounding box center [77, 83] width 95 height 8
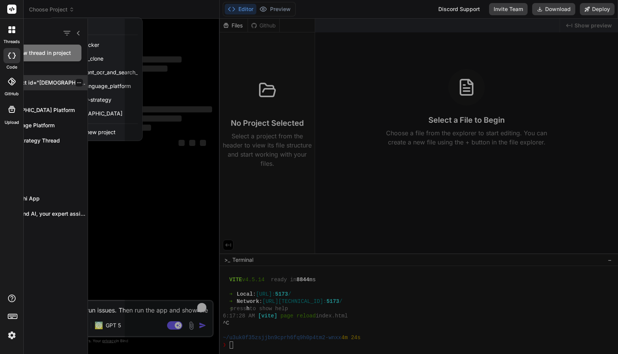
scroll to position [0, 0]
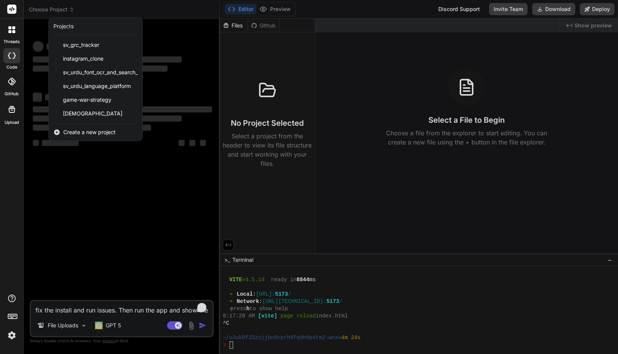
click at [243, 192] on div at bounding box center [309, 177] width 618 height 354
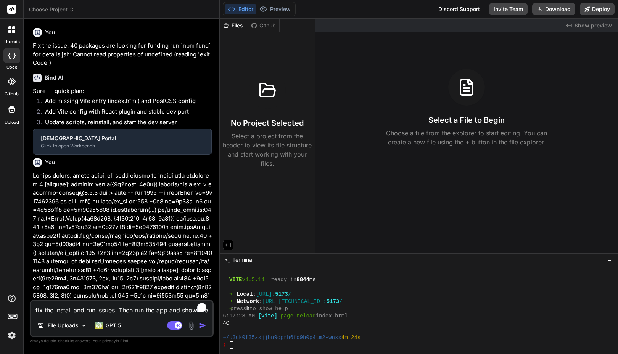
click at [8, 335] on img at bounding box center [11, 335] width 13 height 13
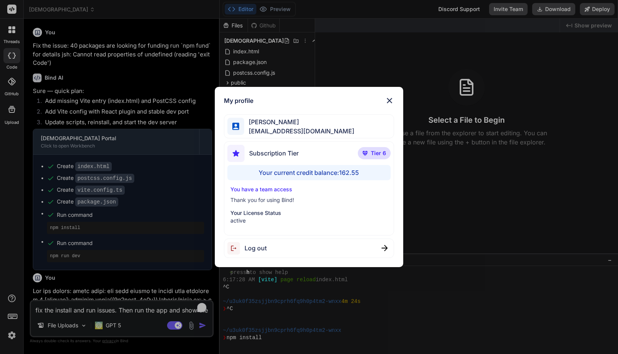
scroll to position [797, 0]
click at [8, 335] on div "My profile [PERSON_NAME] [PERSON_NAME][EMAIL_ADDRESS][DOMAIN_NAME] Subscription…" at bounding box center [309, 177] width 618 height 354
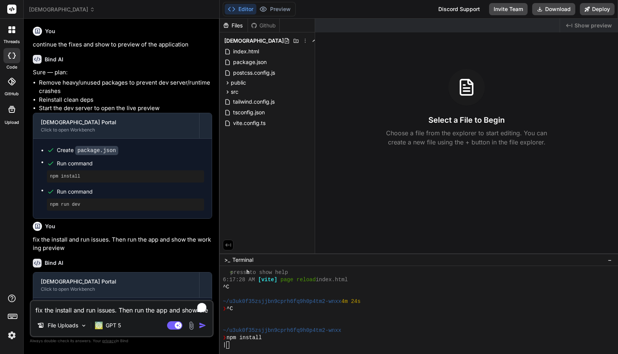
scroll to position [2113, 0]
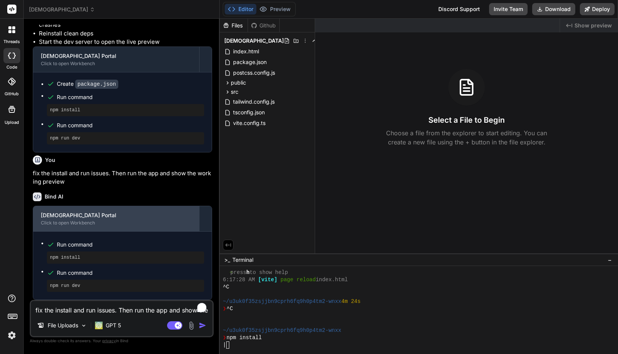
click at [153, 207] on div "[DEMOGRAPHIC_DATA] Portal Click to open Workbench" at bounding box center [116, 218] width 166 height 25
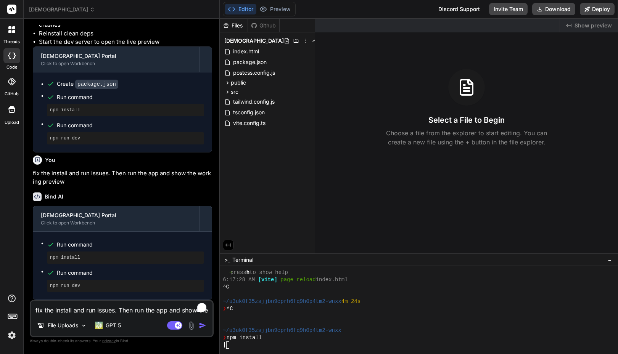
click at [15, 37] on div at bounding box center [12, 30] width 16 height 16
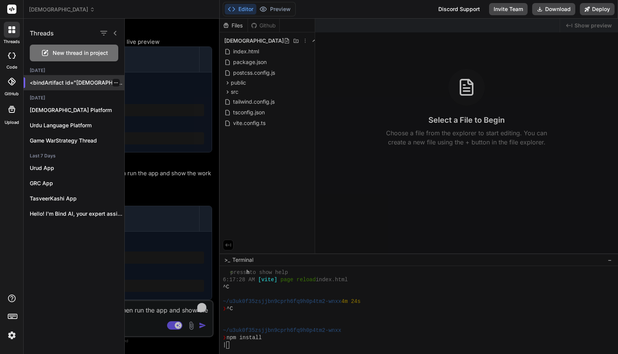
click at [114, 83] on icon "button" at bounding box center [116, 82] width 5 height 5
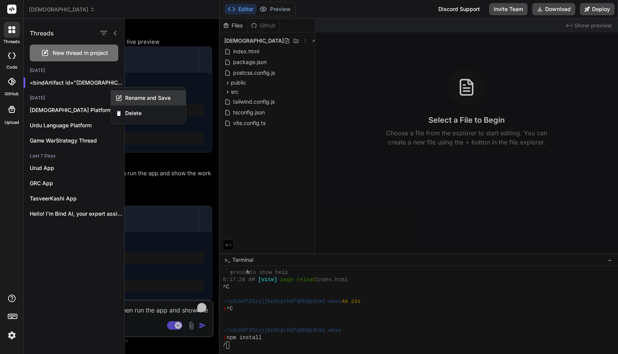
click at [130, 93] on div "Rename and Save" at bounding box center [148, 97] width 75 height 15
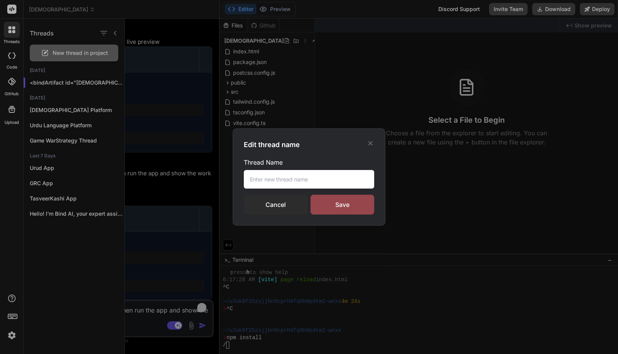
click at [264, 175] on input "text" at bounding box center [309, 179] width 130 height 19
click at [330, 206] on div "Save" at bounding box center [342, 205] width 64 height 20
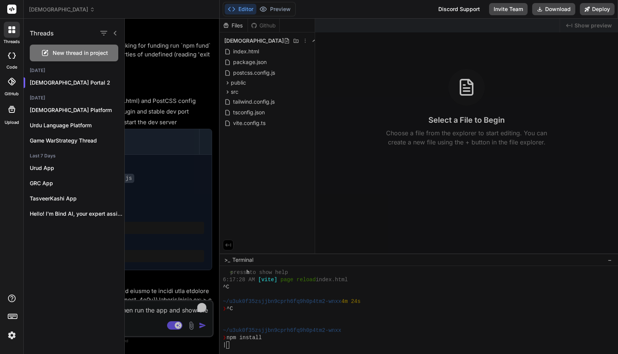
click at [53, 9] on span "[DEMOGRAPHIC_DATA]" at bounding box center [62, 10] width 66 height 8
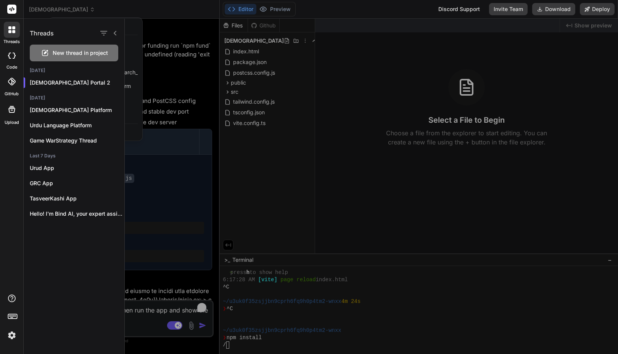
click at [53, 9] on div at bounding box center [309, 177] width 618 height 354
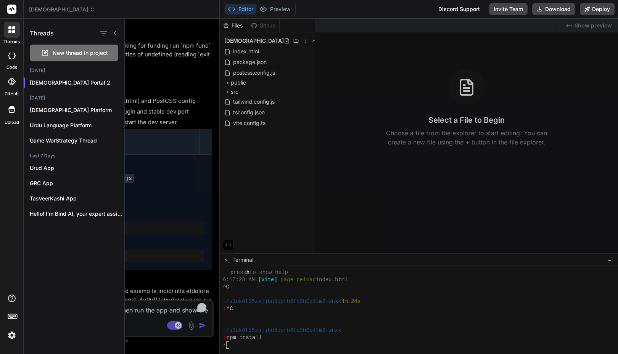
click at [53, 9] on span "[DEMOGRAPHIC_DATA]" at bounding box center [62, 10] width 66 height 8
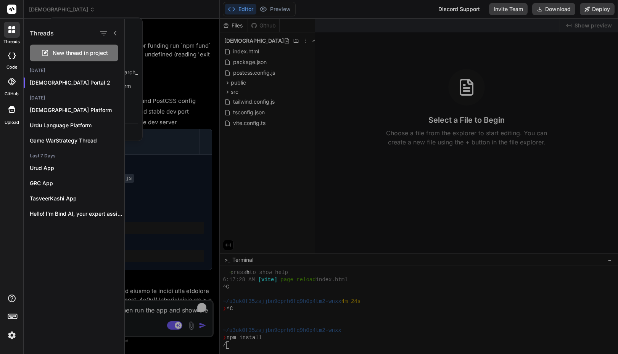
click at [53, 9] on div at bounding box center [309, 177] width 618 height 354
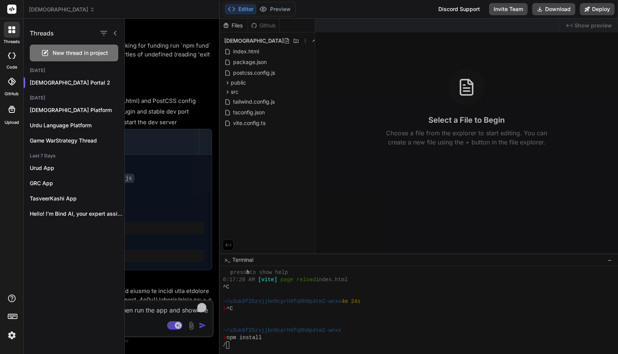
click at [116, 33] on icon at bounding box center [115, 33] width 6 height 6
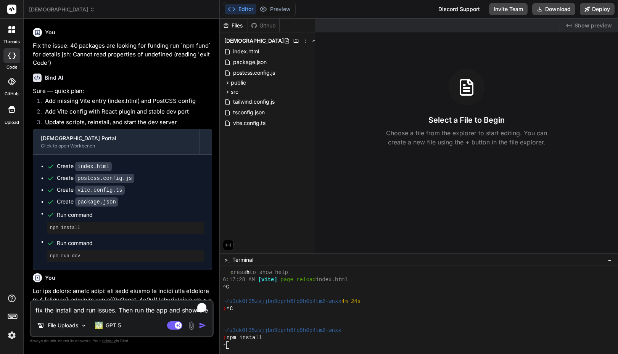
click at [48, 13] on span "[DEMOGRAPHIC_DATA]" at bounding box center [62, 10] width 66 height 8
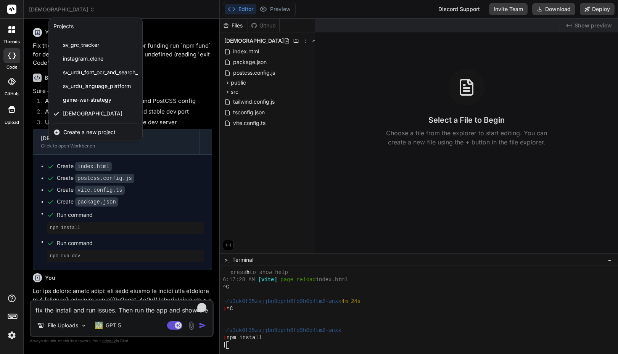
click at [48, 10] on div at bounding box center [309, 177] width 618 height 354
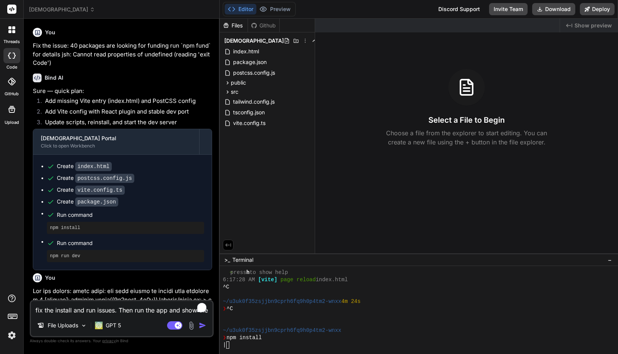
click at [14, 33] on div at bounding box center [12, 30] width 16 height 16
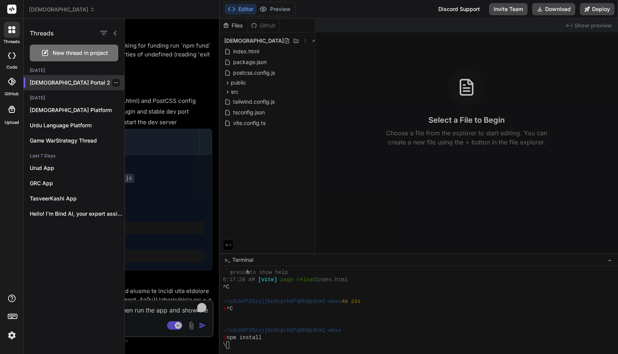
click at [114, 82] on icon "button" at bounding box center [116, 82] width 5 height 5
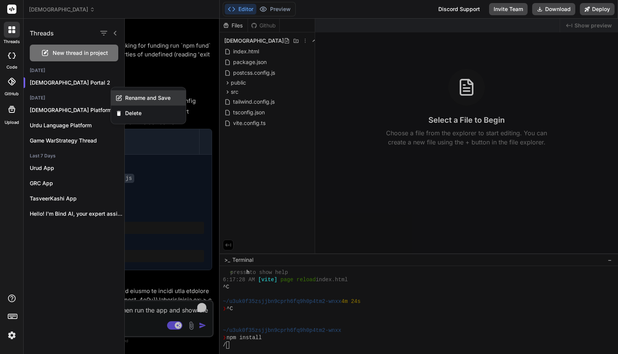
click at [124, 93] on div "Rename and Save" at bounding box center [148, 97] width 75 height 15
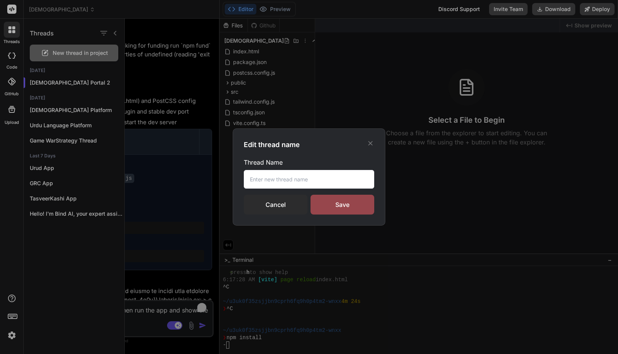
click at [315, 183] on input "text" at bounding box center [309, 179] width 130 height 19
click at [287, 180] on input "text" at bounding box center [309, 179] width 130 height 19
click at [334, 203] on div "Save" at bounding box center [342, 205] width 64 height 20
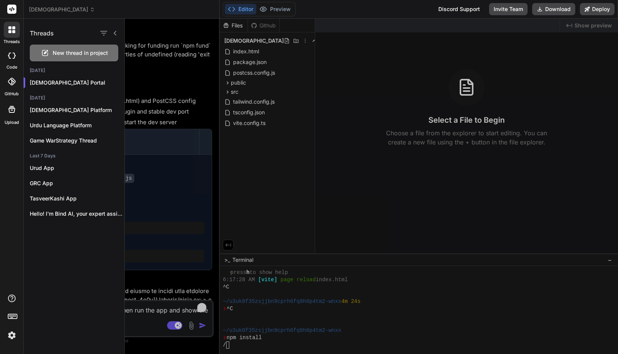
click at [115, 32] on icon at bounding box center [115, 33] width 3 height 5
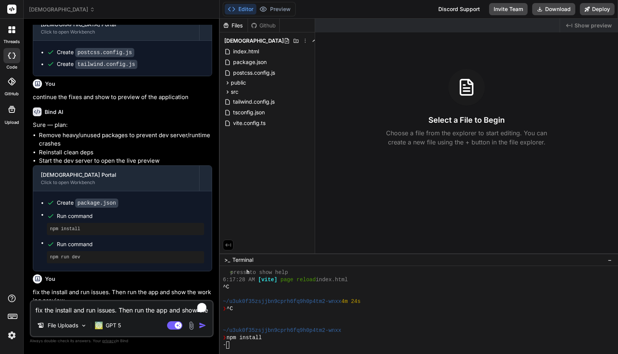
scroll to position [2113, 0]
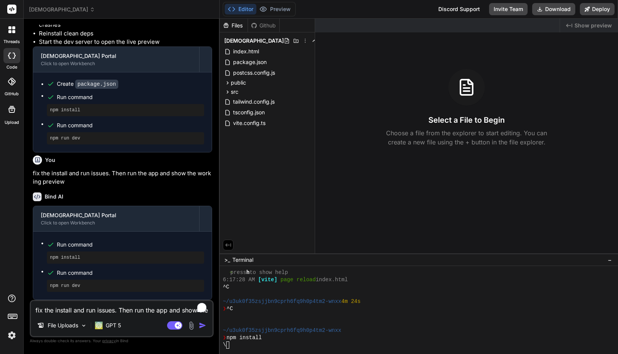
click at [10, 85] on icon at bounding box center [12, 82] width 8 height 8
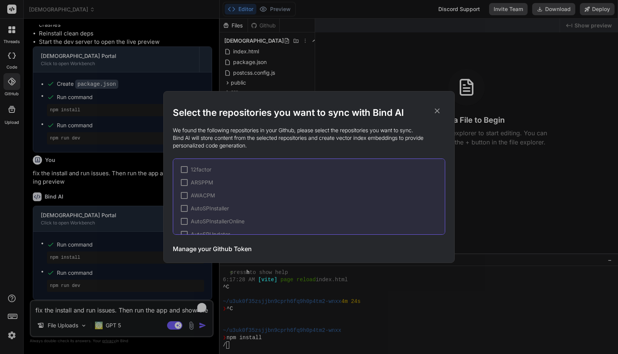
drag, startPoint x: 10, startPoint y: 85, endPoint x: 7, endPoint y: 77, distance: 7.9
click at [7, 77] on div "Select the repositories you want to sync with Bind AI We found the following re…" at bounding box center [309, 177] width 618 height 354
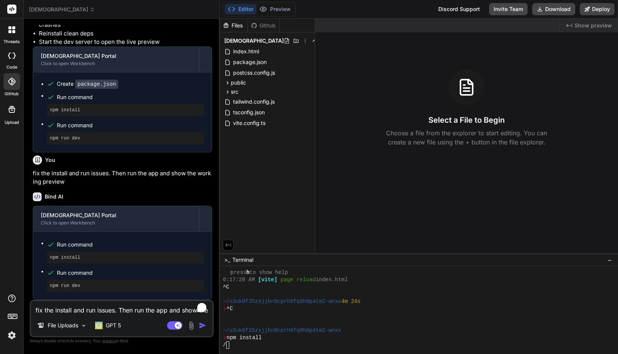
click at [9, 106] on icon at bounding box center [11, 109] width 9 height 9
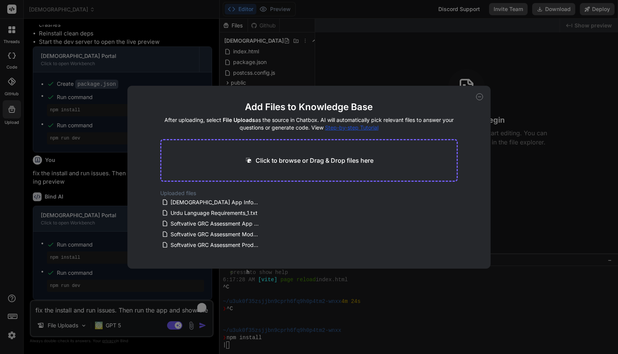
click at [9, 106] on div "Add Files to Knowledge Base After uploading, select File Uploads as the source …" at bounding box center [309, 177] width 618 height 354
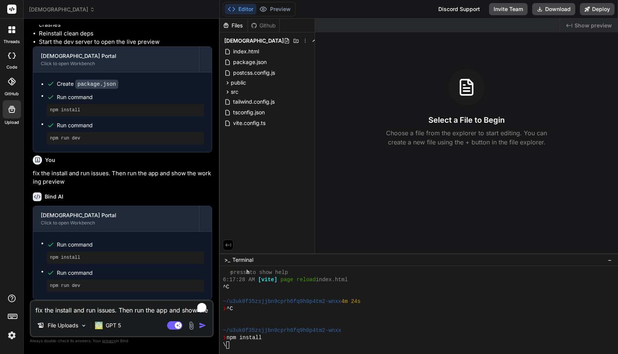
click at [14, 293] on div "threads code GitHub Upload" at bounding box center [12, 177] width 24 height 354
click at [11, 296] on icon at bounding box center [11, 298] width 9 height 9
click at [11, 314] on rect at bounding box center [12, 316] width 9 height 5
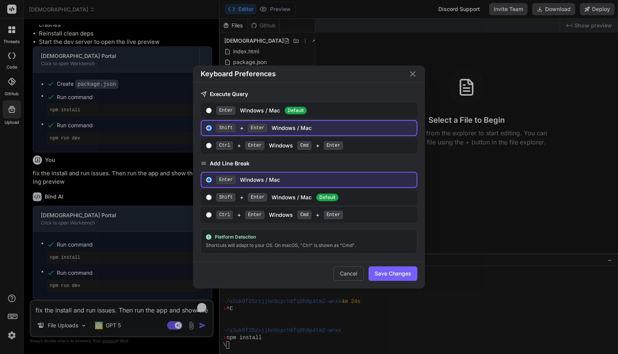
click at [11, 314] on div "Keyboard Preferences Execute Query Enter Windows / Mac Default Shift + Enter Wi…" at bounding box center [309, 177] width 618 height 354
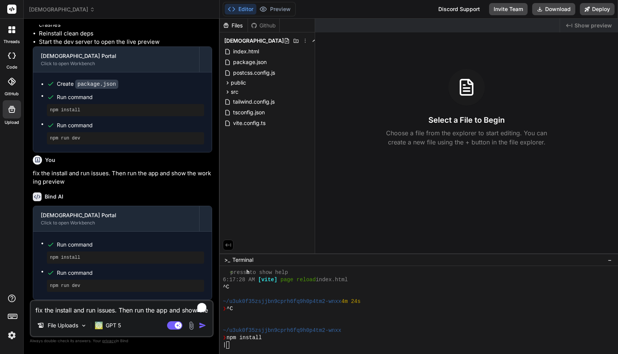
click at [11, 337] on img at bounding box center [11, 335] width 13 height 13
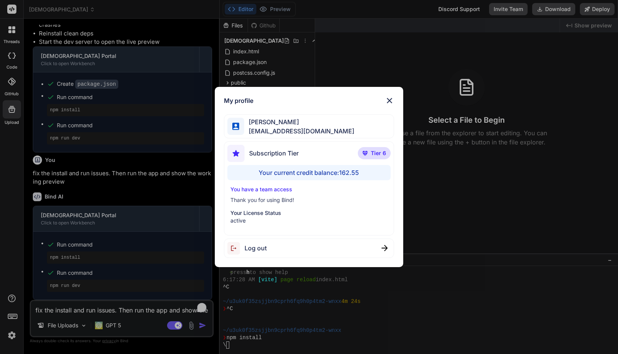
click at [11, 337] on div "My profile [PERSON_NAME] [PERSON_NAME][EMAIL_ADDRESS][DOMAIN_NAME] Subscription…" at bounding box center [309, 177] width 618 height 354
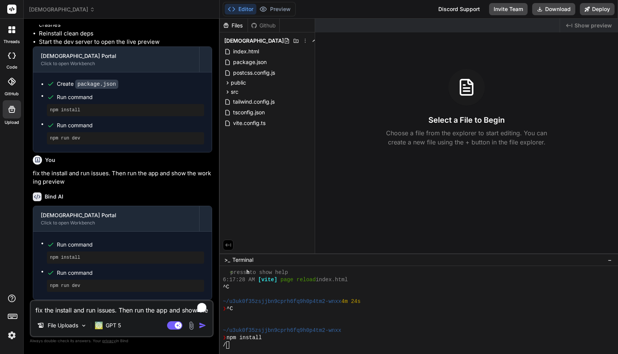
click at [15, 37] on div at bounding box center [12, 30] width 16 height 16
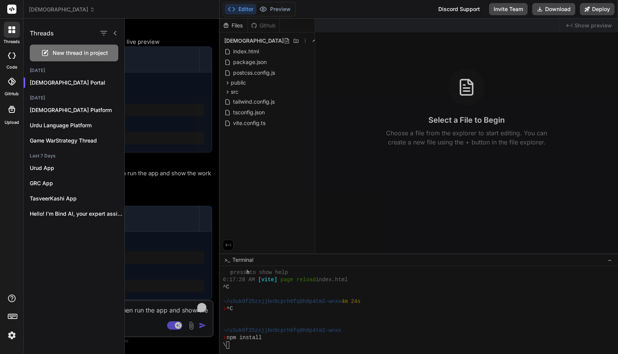
click at [12, 40] on label "threads" at bounding box center [11, 42] width 16 height 6
click at [13, 56] on icon at bounding box center [12, 56] width 8 height 6
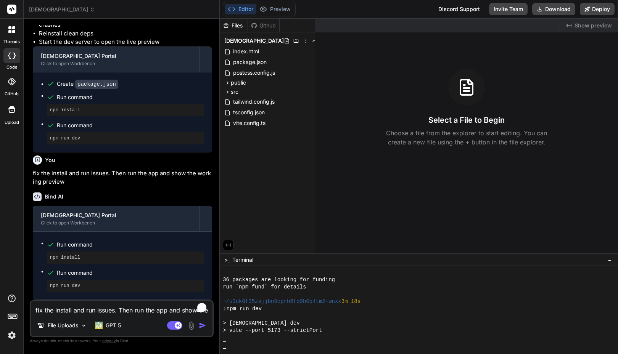
scroll to position [928, 0]
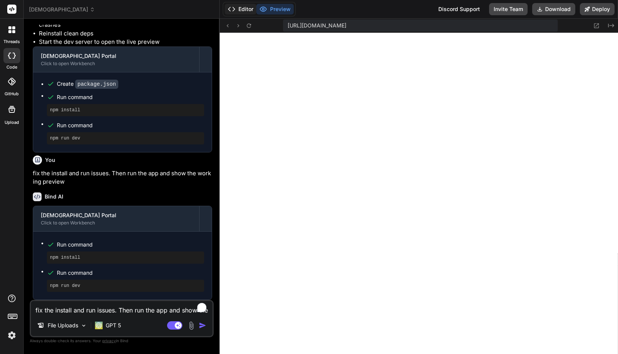
click at [243, 7] on button "Editor" at bounding box center [241, 9] width 32 height 11
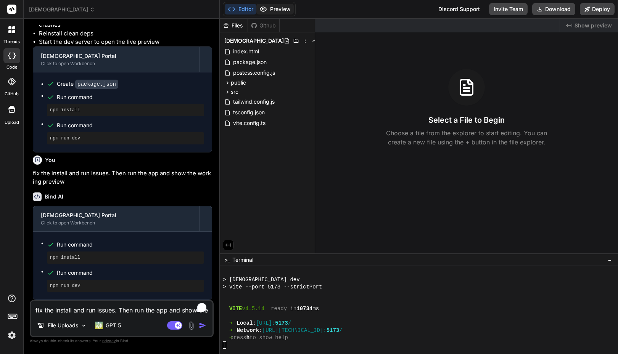
click at [277, 7] on button "Preview" at bounding box center [274, 9] width 37 height 11
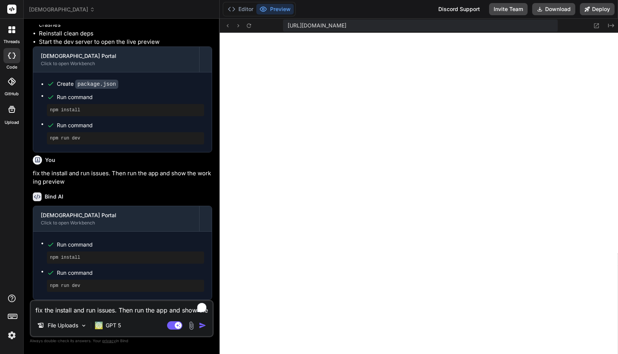
click at [9, 335] on img at bounding box center [11, 335] width 13 height 13
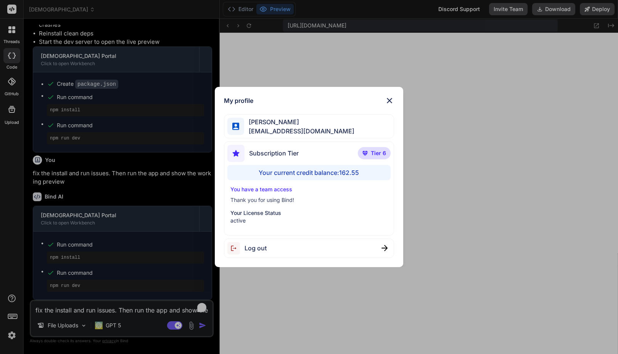
click at [9, 335] on div "My profile [PERSON_NAME] [PERSON_NAME][EMAIL_ADDRESS][DOMAIN_NAME] Subscription…" at bounding box center [309, 177] width 618 height 354
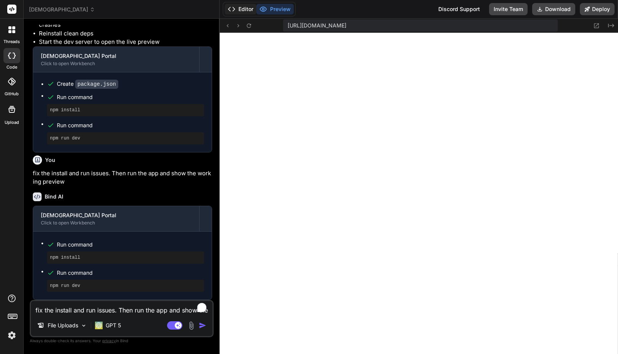
click at [243, 5] on button "Editor" at bounding box center [241, 9] width 32 height 11
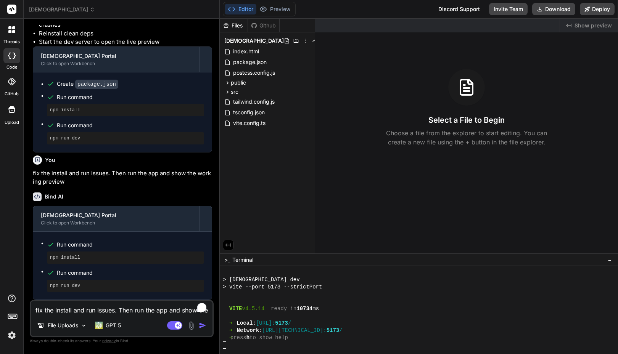
click at [299, 319] on div at bounding box center [415, 316] width 384 height 7
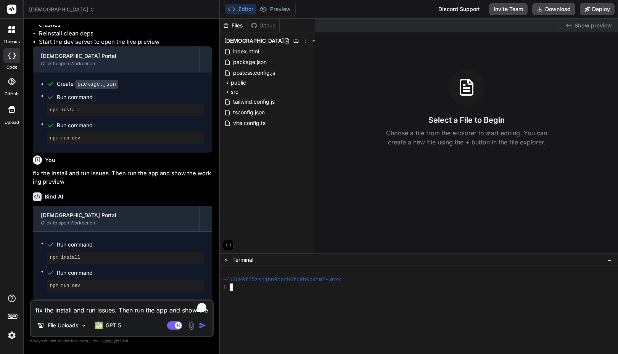
scroll to position [0, 0]
click at [11, 35] on div at bounding box center [12, 30] width 16 height 16
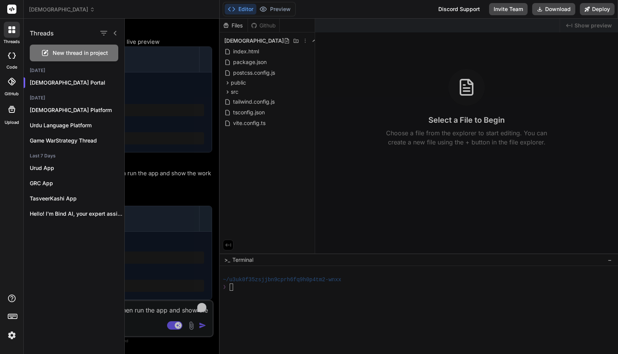
click at [114, 9] on div "[DEMOGRAPHIC_DATA]" at bounding box center [121, 10] width 185 height 8
click at [56, 12] on span "[DEMOGRAPHIC_DATA]" at bounding box center [62, 10] width 66 height 8
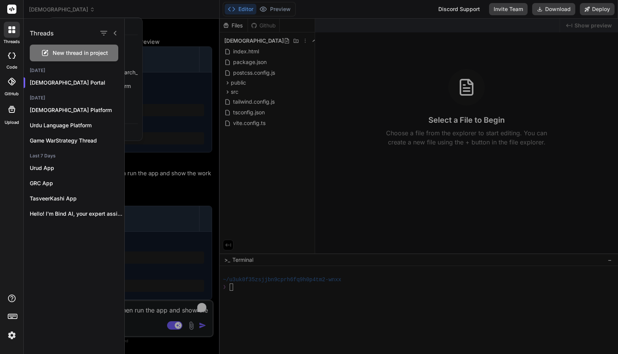
click at [56, 12] on div at bounding box center [309, 177] width 618 height 354
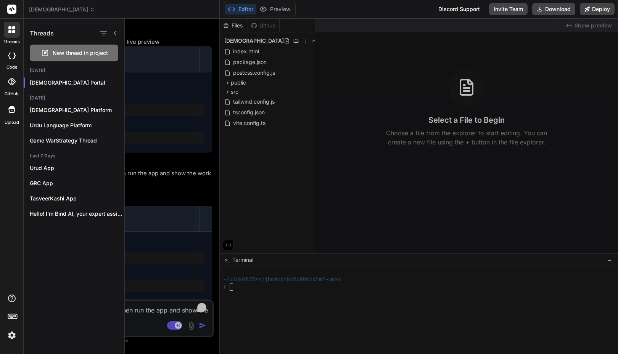
click at [51, 9] on span "[DEMOGRAPHIC_DATA]" at bounding box center [62, 10] width 66 height 8
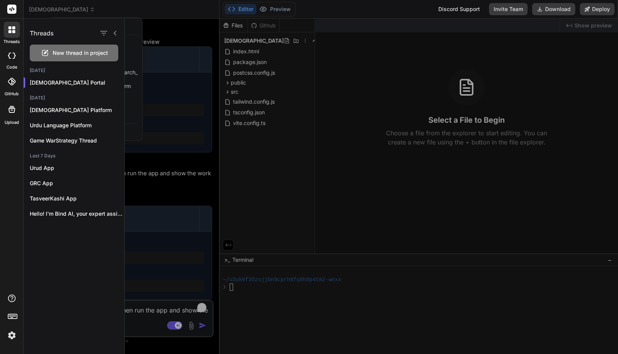
click at [56, 9] on div at bounding box center [309, 177] width 618 height 354
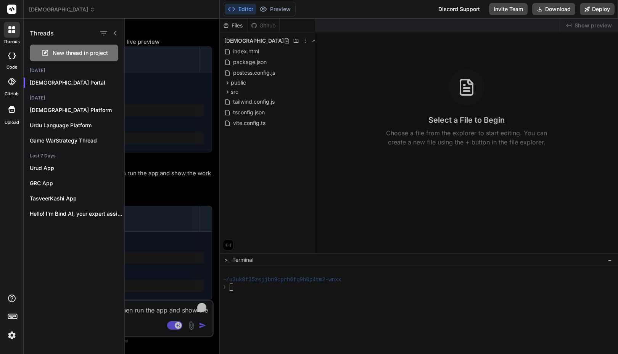
click at [116, 34] on icon at bounding box center [115, 33] width 6 height 6
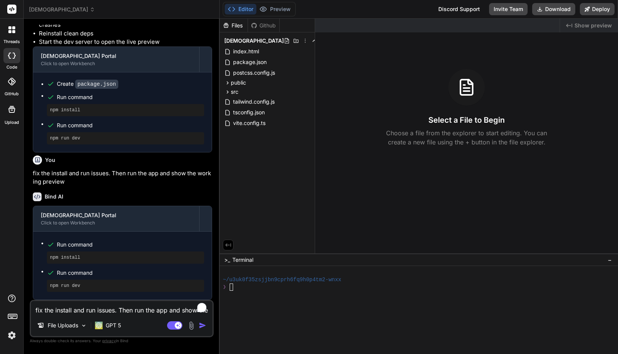
click at [63, 11] on span "[DEMOGRAPHIC_DATA]" at bounding box center [62, 10] width 66 height 8
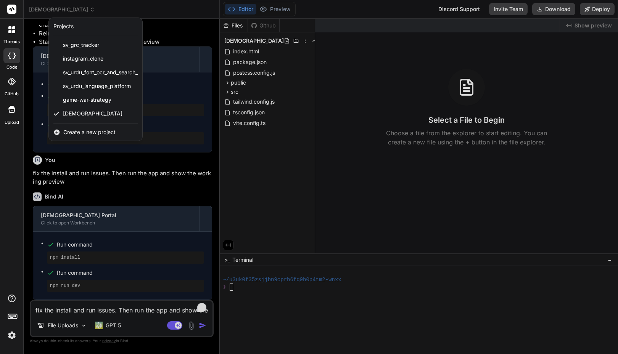
click at [85, 130] on span "Create a new project" at bounding box center [89, 133] width 52 height 8
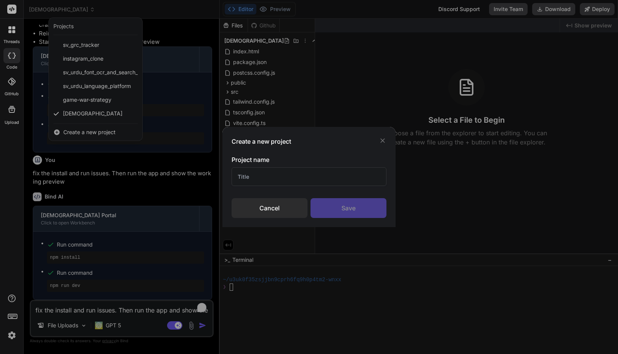
click at [249, 174] on input "text" at bounding box center [309, 176] width 155 height 19
click at [334, 208] on div "Save" at bounding box center [348, 208] width 76 height 20
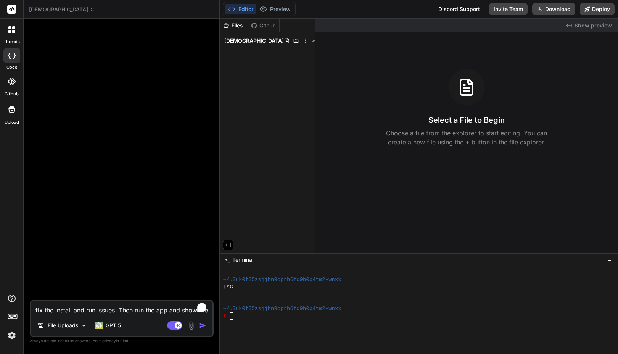
click at [11, 36] on div at bounding box center [12, 30] width 16 height 16
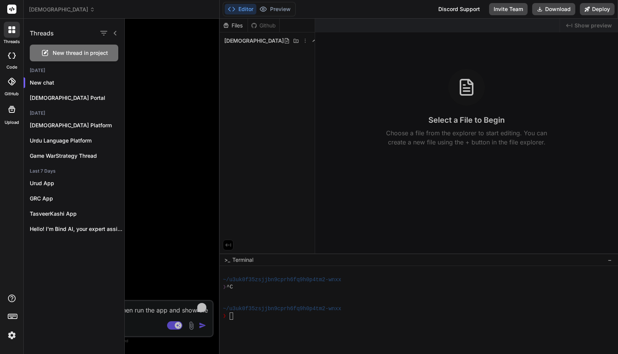
click at [11, 36] on div at bounding box center [12, 30] width 16 height 16
click at [101, 11] on div "[DEMOGRAPHIC_DATA]" at bounding box center [121, 10] width 185 height 8
click at [157, 43] on div at bounding box center [371, 187] width 493 height 336
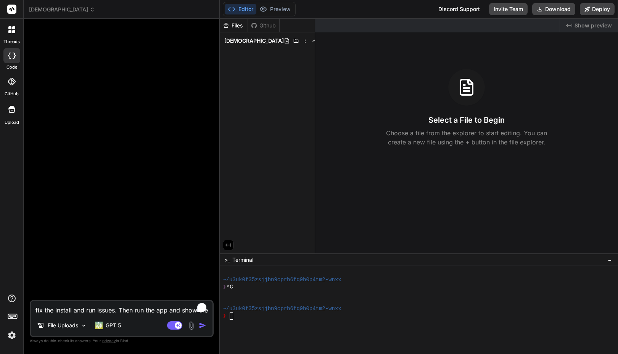
click at [68, 307] on textarea "fix the install and run issues. Then run the app and show the working preview" at bounding box center [122, 308] width 182 height 14
paste textarea "Build a [DEMOGRAPHIC_DATA] web application and mobile app platform for me with …"
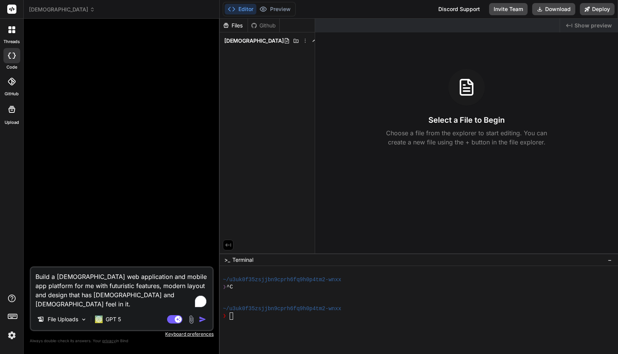
click at [36, 278] on textarea "Build a [DEMOGRAPHIC_DATA] web application and mobile app platform for me with …" at bounding box center [122, 288] width 182 height 41
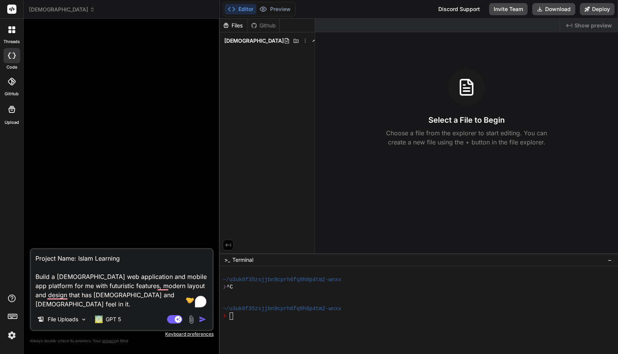
click at [133, 295] on textarea "Project Name: Islam Learning Build a [DEMOGRAPHIC_DATA] web application and mob…" at bounding box center [122, 279] width 182 height 60
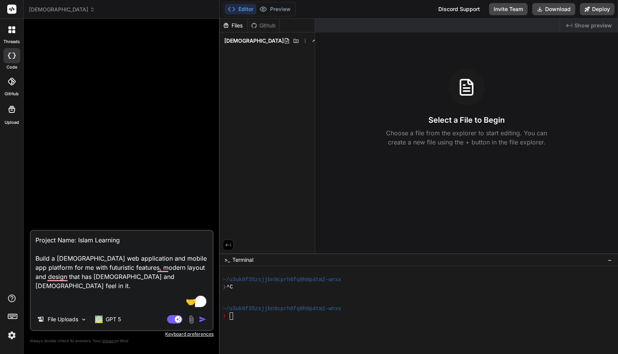
click at [78, 291] on textarea "Project Name: Islam Learning Build a [DEMOGRAPHIC_DATA] web application and mob…" at bounding box center [122, 270] width 182 height 78
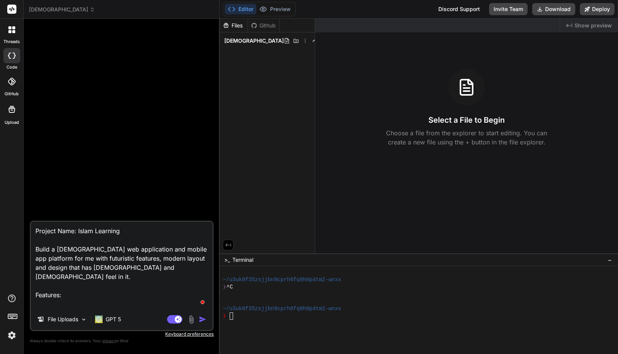
paste textarea "User Management: a. Add a user management system b. Allow users to sign up to s…"
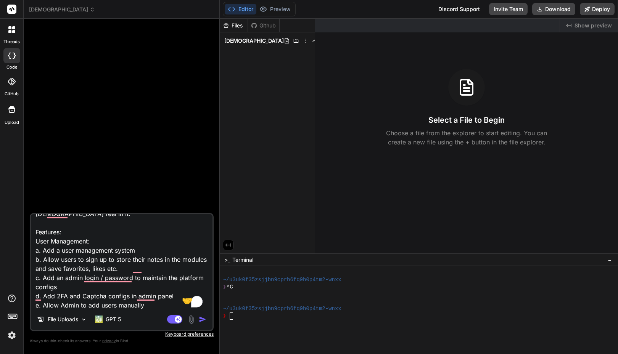
scroll to position [55, 0]
click at [75, 295] on textarea "Project Name: Islam Learning Build a [DEMOGRAPHIC_DATA] web application and mob…" at bounding box center [122, 261] width 182 height 95
drag, startPoint x: 146, startPoint y: 296, endPoint x: 31, endPoint y: 235, distance: 130.7
click at [31, 235] on textarea "Project Name: Islam Learning Build a [DEMOGRAPHIC_DATA] web application and mob…" at bounding box center [122, 261] width 182 height 95
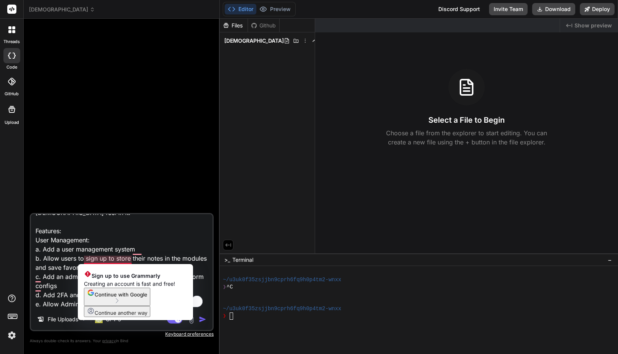
click at [68, 250] on textarea "Project Name: Islam Learning Build a [DEMOGRAPHIC_DATA] web application and mob…" at bounding box center [122, 261] width 182 height 95
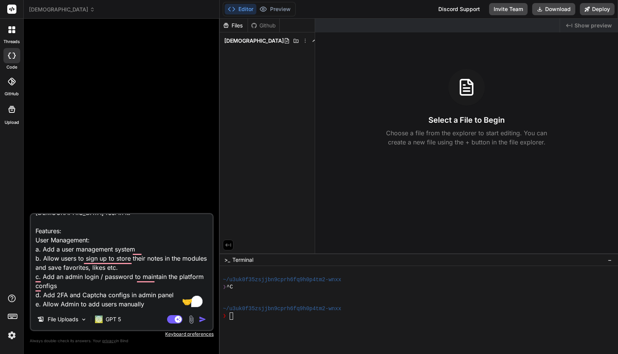
click at [64, 301] on textarea "Project Name: Islam Learning Build a [DEMOGRAPHIC_DATA] web application and mob…" at bounding box center [122, 261] width 182 height 95
paste textarea "Use open source and free sources like following to build the modules: [URL] [UR…"
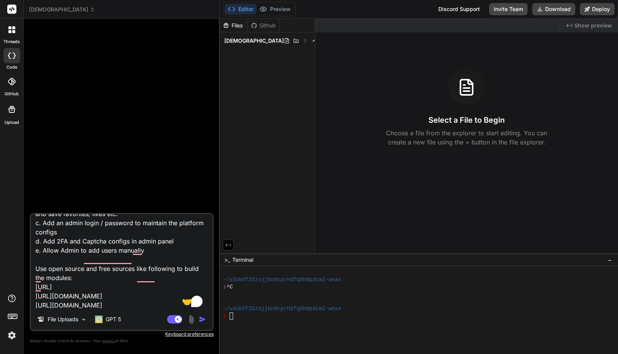
scroll to position [110, 0]
click at [55, 270] on textarea "Project Name: Islam Learning Build a [DEMOGRAPHIC_DATA] web application and mob…" at bounding box center [122, 261] width 182 height 95
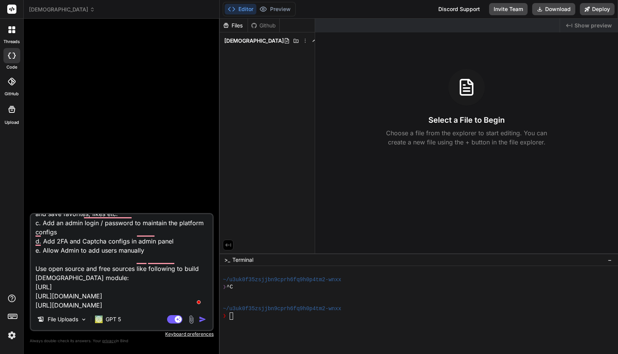
click at [111, 290] on textarea "Project Name: Islam Learning Build a [DEMOGRAPHIC_DATA] web application and mob…" at bounding box center [122, 261] width 182 height 95
click at [111, 330] on div "GPT 5" at bounding box center [108, 321] width 32 height 18
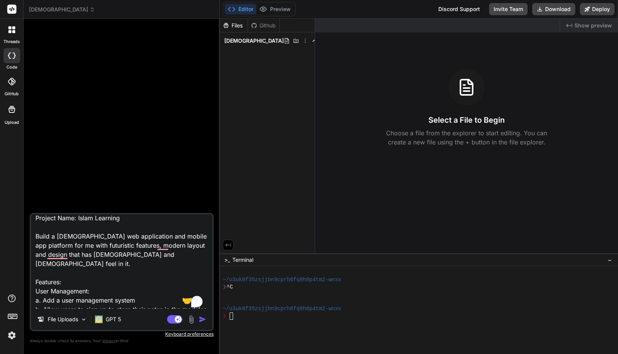
scroll to position [3, 0]
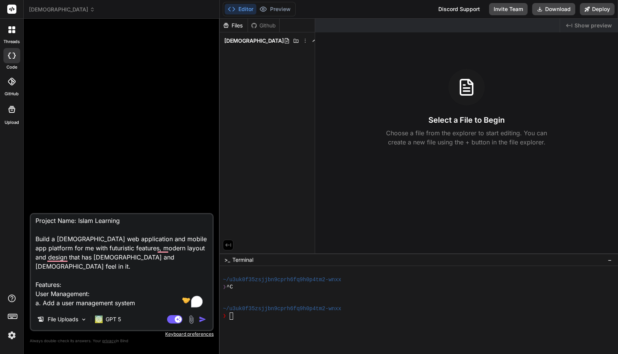
click at [58, 240] on textarea "Project Name: Islam Learning Build a [DEMOGRAPHIC_DATA] web application and mob…" at bounding box center [122, 261] width 182 height 95
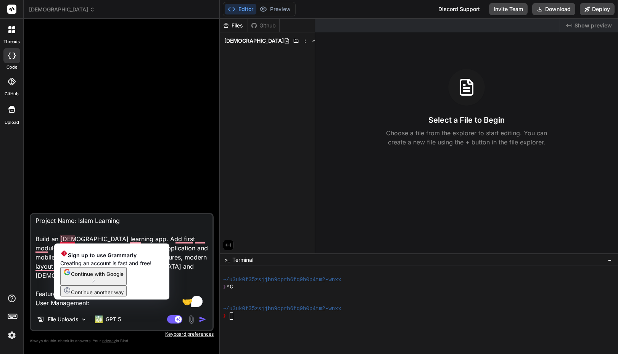
click at [61, 238] on textarea "Project Name: Islam Learning Build an [DEMOGRAPHIC_DATA] learning app. Add firs…" at bounding box center [122, 261] width 182 height 95
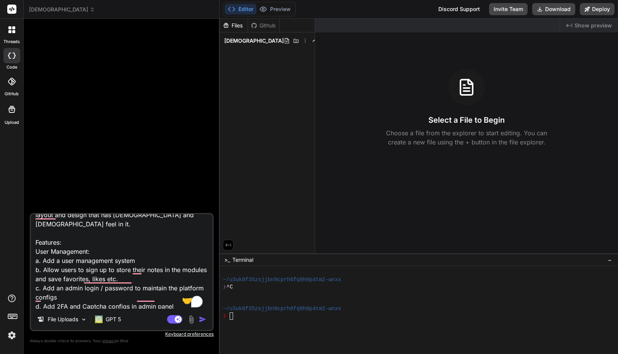
scroll to position [0, 0]
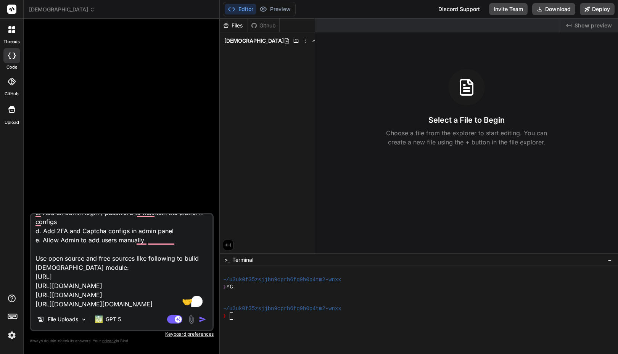
click at [63, 300] on textarea "Project Name: Islam Learning Build an [DEMOGRAPHIC_DATA] learning app. Add firs…" at bounding box center [122, 261] width 182 height 95
paste textarea "1. [DEMOGRAPHIC_DATA]: a. Add online [DEMOGRAPHIC_DATA] with option to read, pl…"
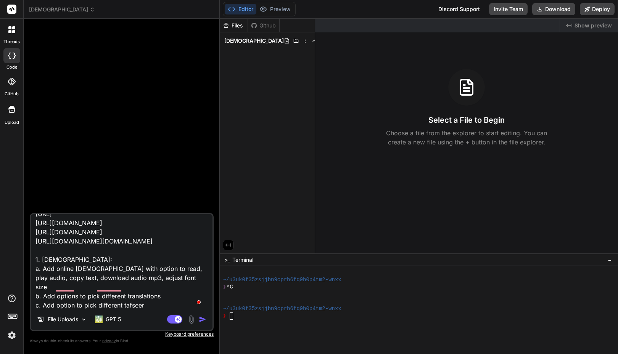
click at [59, 253] on textarea "Project Name: Islam Learning Build an [DEMOGRAPHIC_DATA] learning app. Add firs…" at bounding box center [122, 261] width 182 height 95
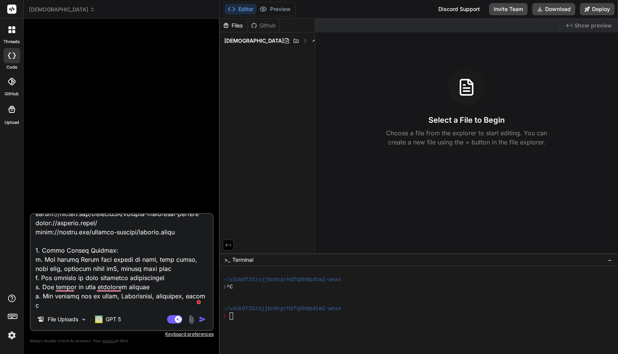
scroll to position [202, 0]
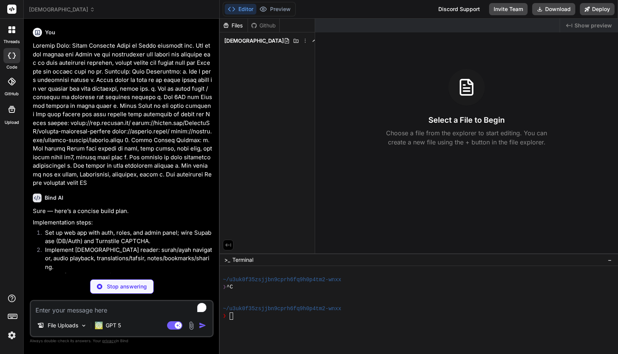
click at [299, 127] on div "Files Github islam_learning" at bounding box center [267, 136] width 95 height 235
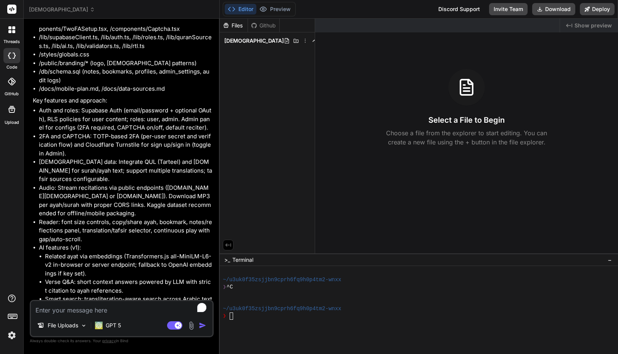
scroll to position [771, 0]
